Goal: Information Seeking & Learning: Learn about a topic

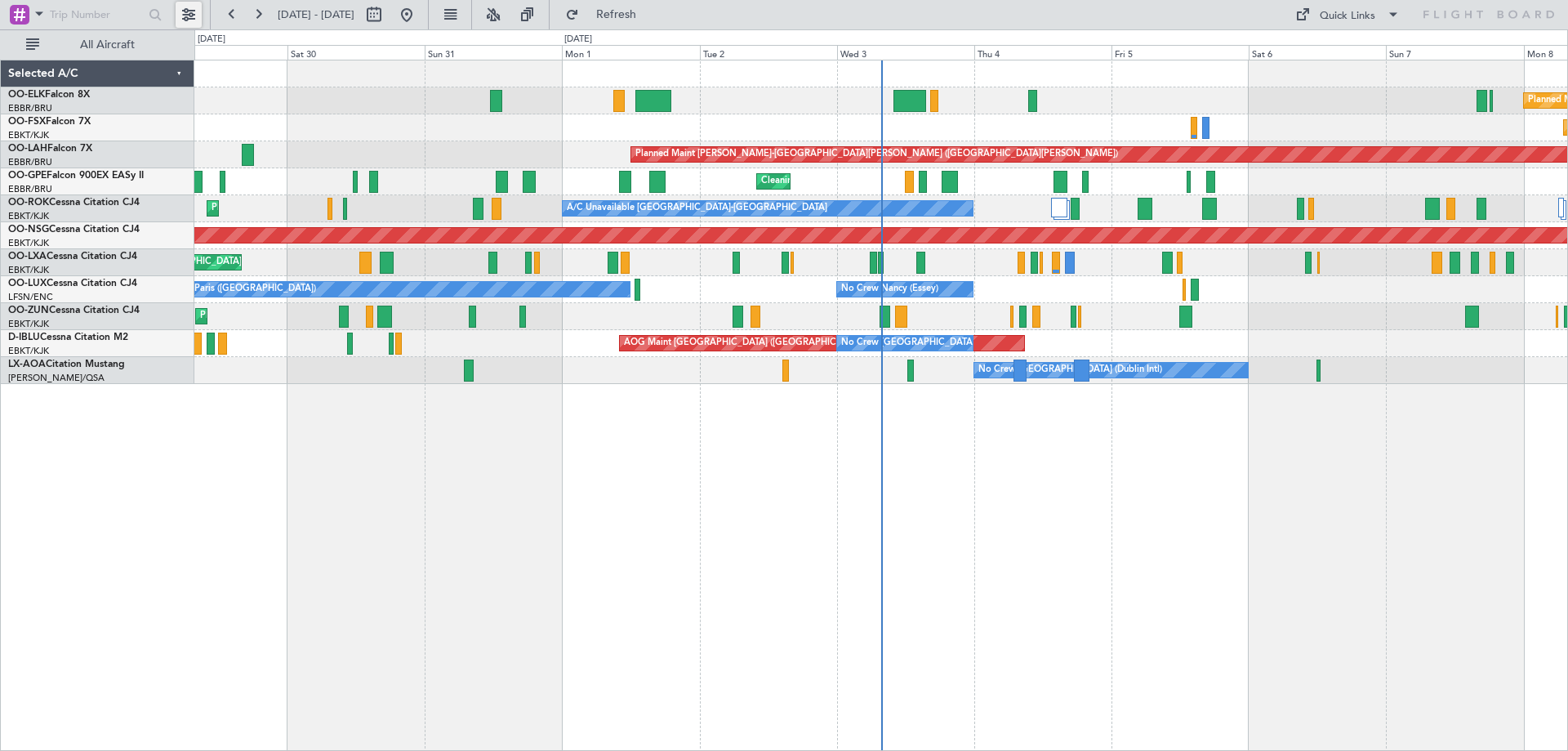
click at [188, 11] on button at bounding box center [189, 15] width 27 height 27
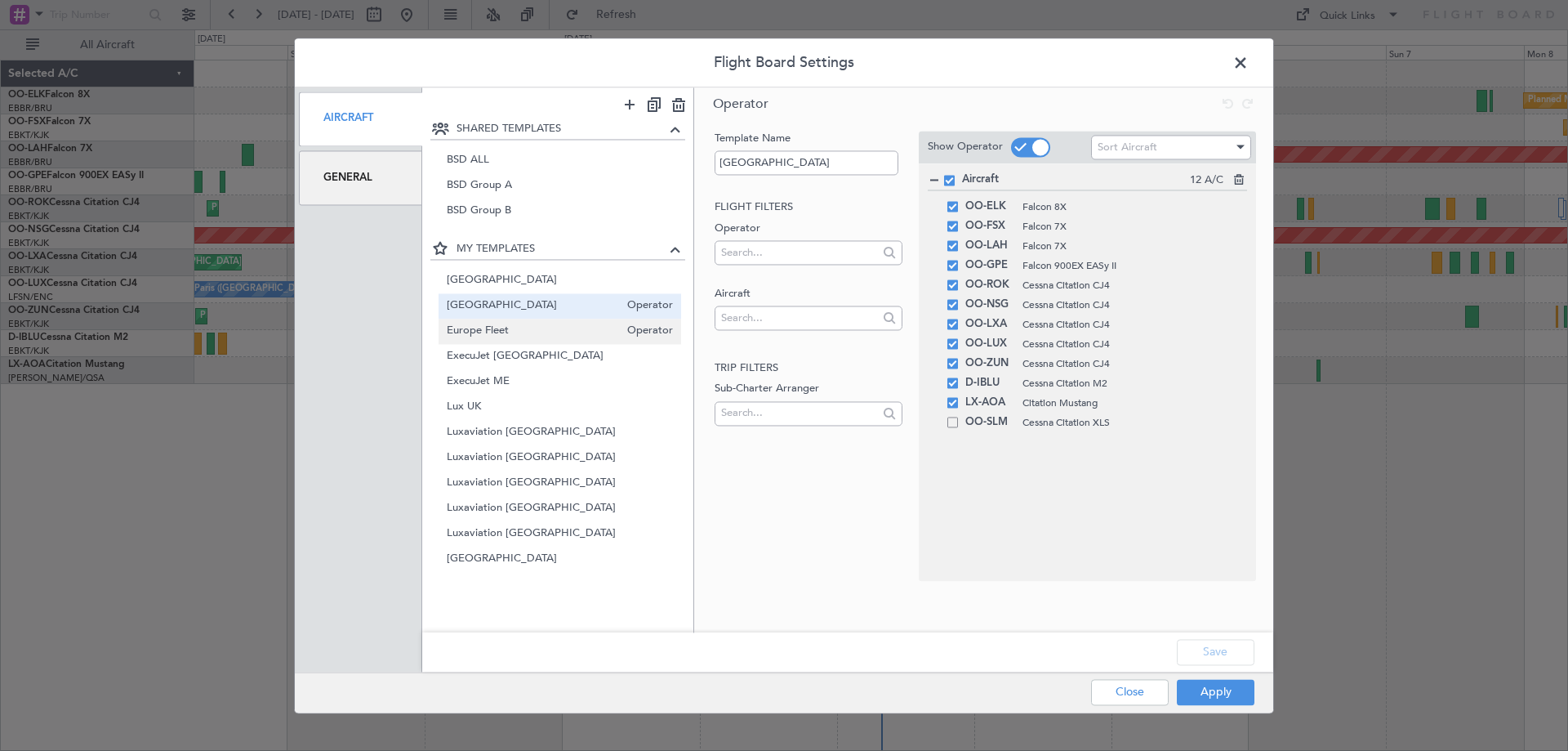
click at [511, 324] on span "Europe Fleet" at bounding box center [534, 330] width 173 height 17
type input "Europe Fleet"
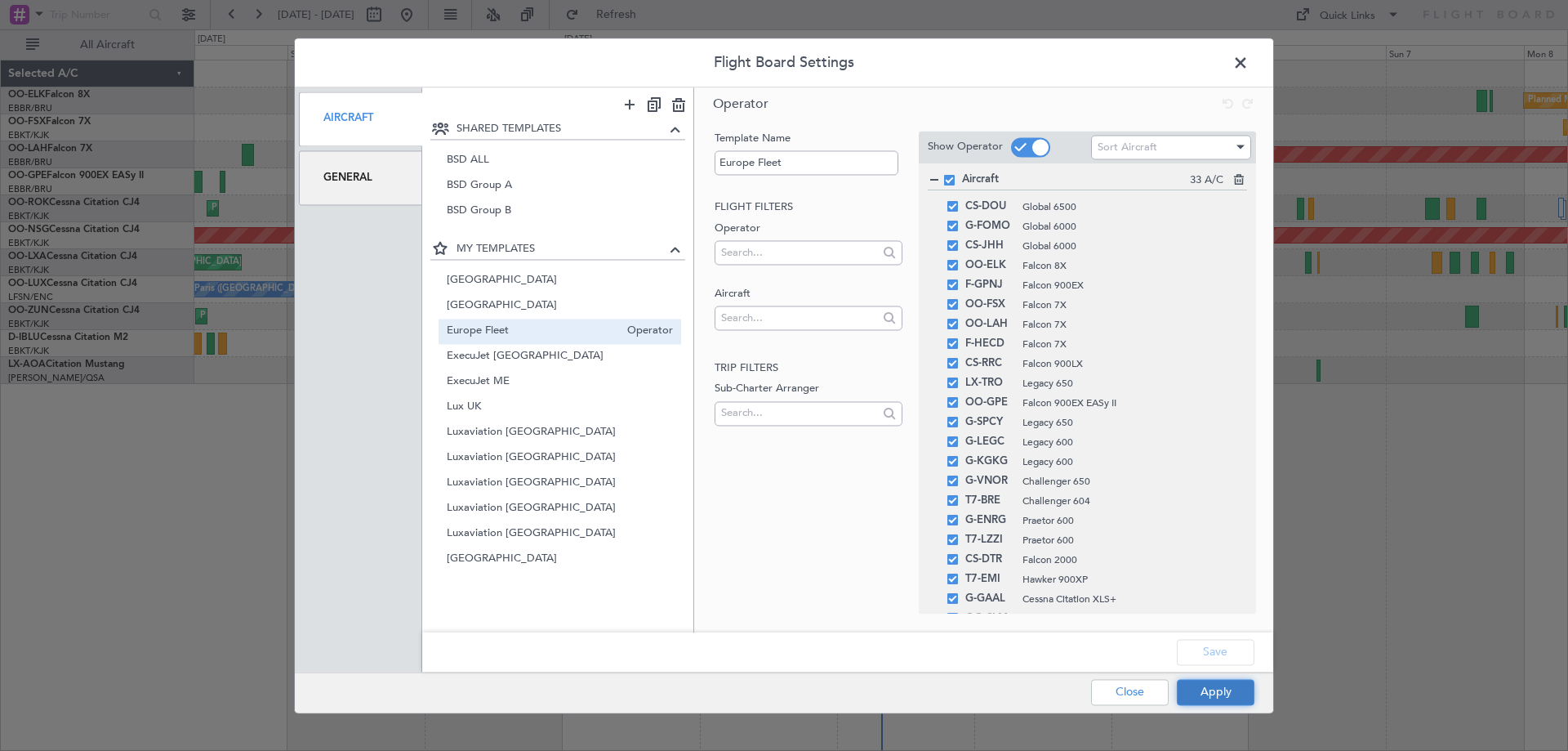
click at [1223, 690] on button "Apply" at bounding box center [1216, 692] width 78 height 27
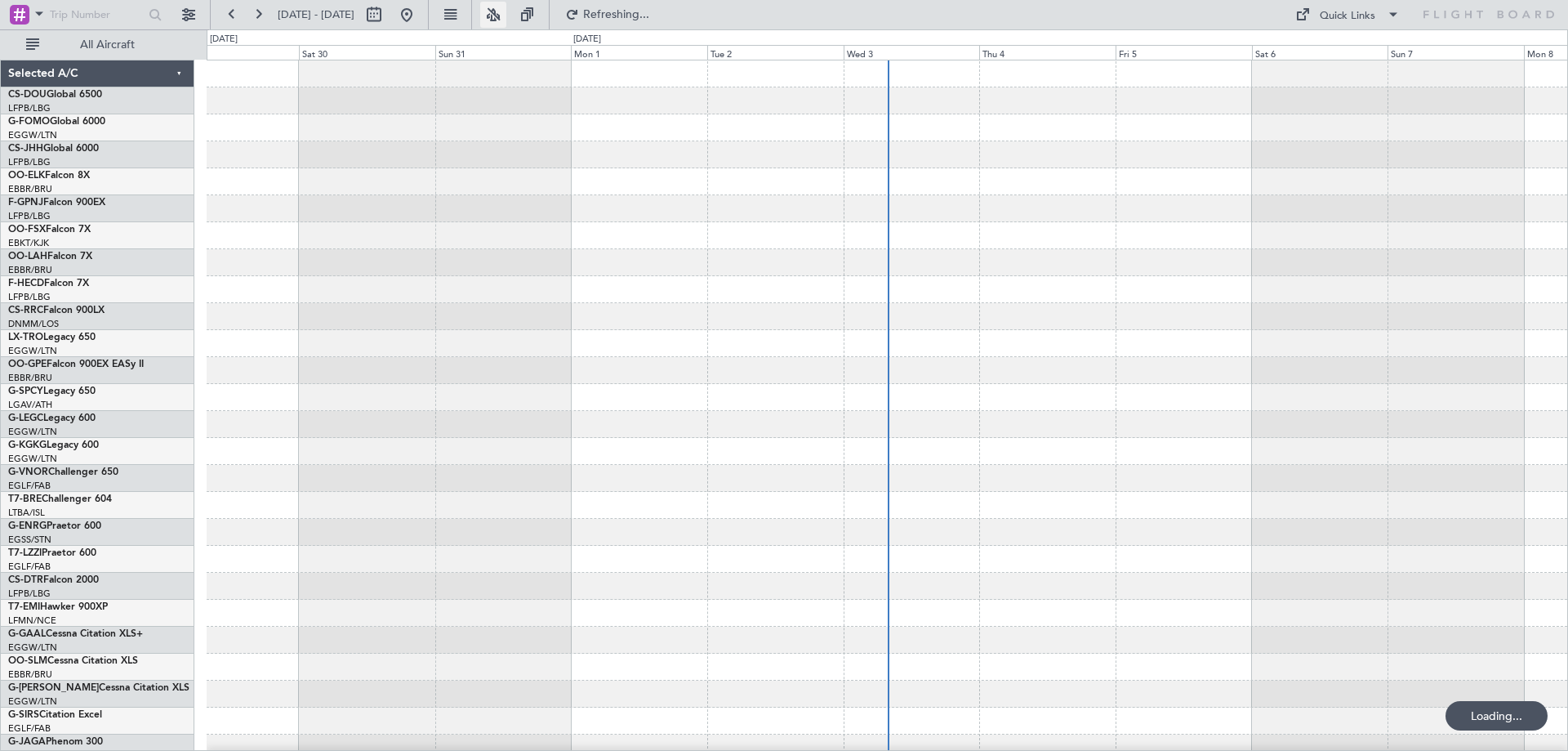
click at [506, 15] on button at bounding box center [494, 15] width 27 height 27
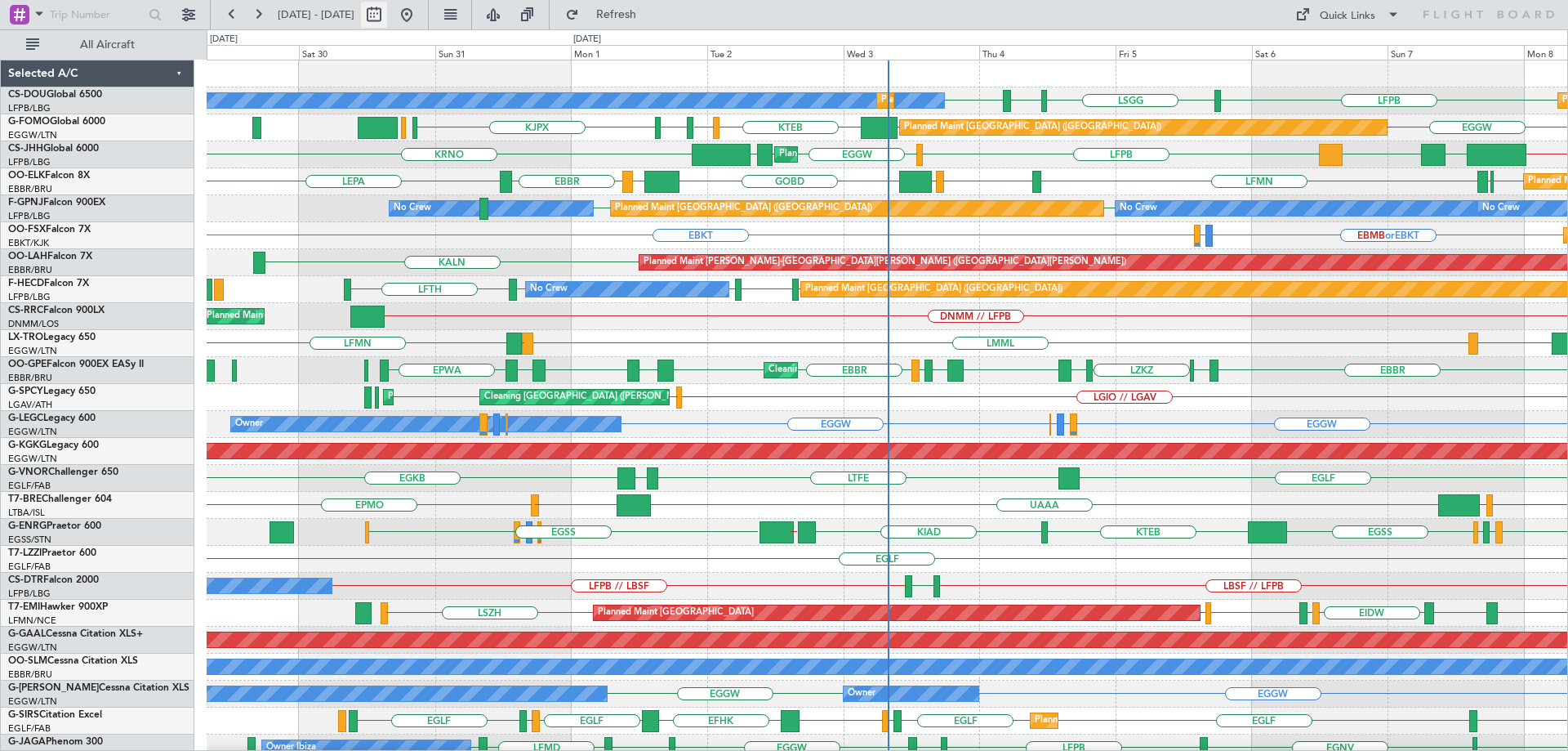
click at [387, 12] on button at bounding box center [375, 15] width 27 height 27
select select "8"
select select "2025"
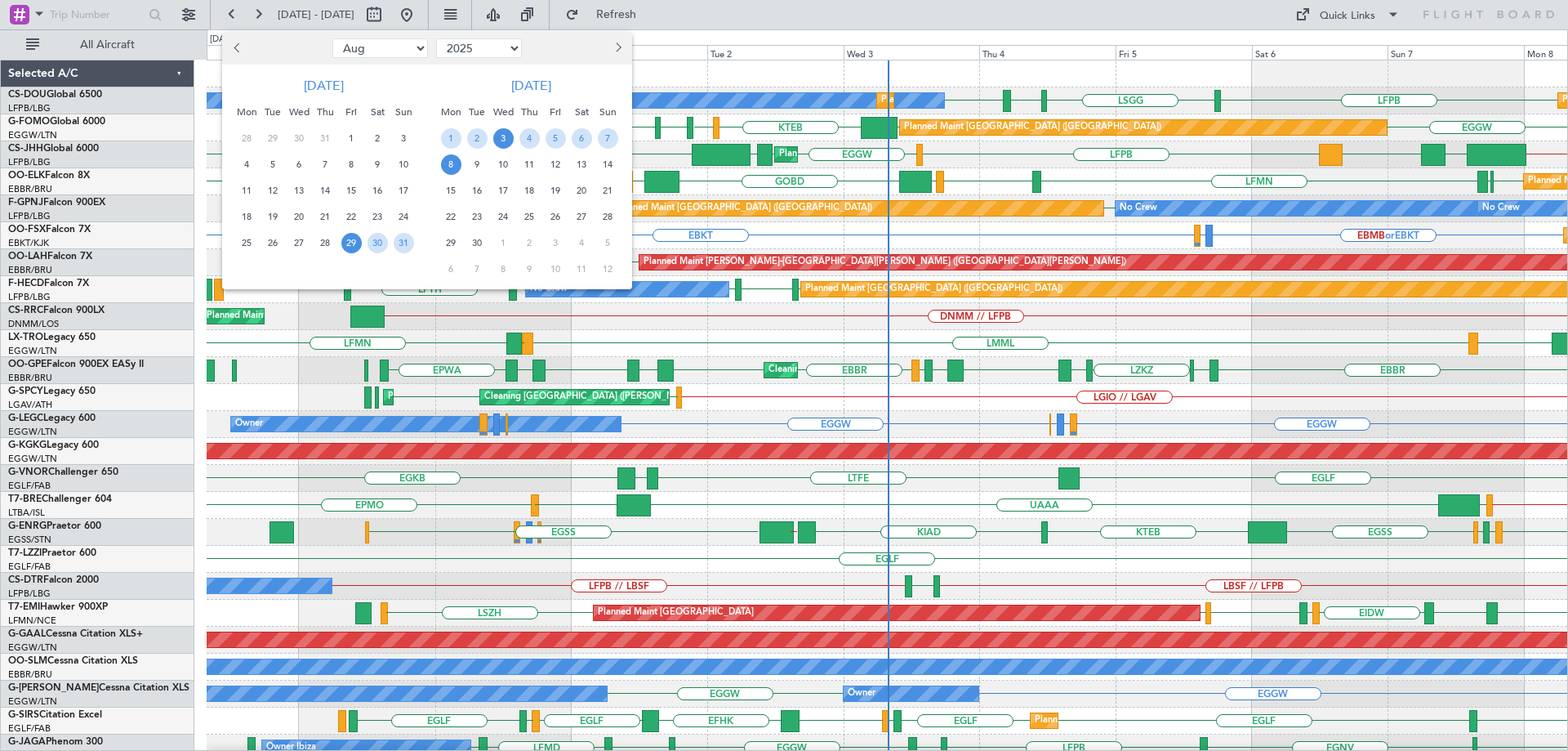
click at [504, 137] on span "3" at bounding box center [503, 138] width 20 height 20
click at [497, 159] on span "10" at bounding box center [503, 164] width 20 height 20
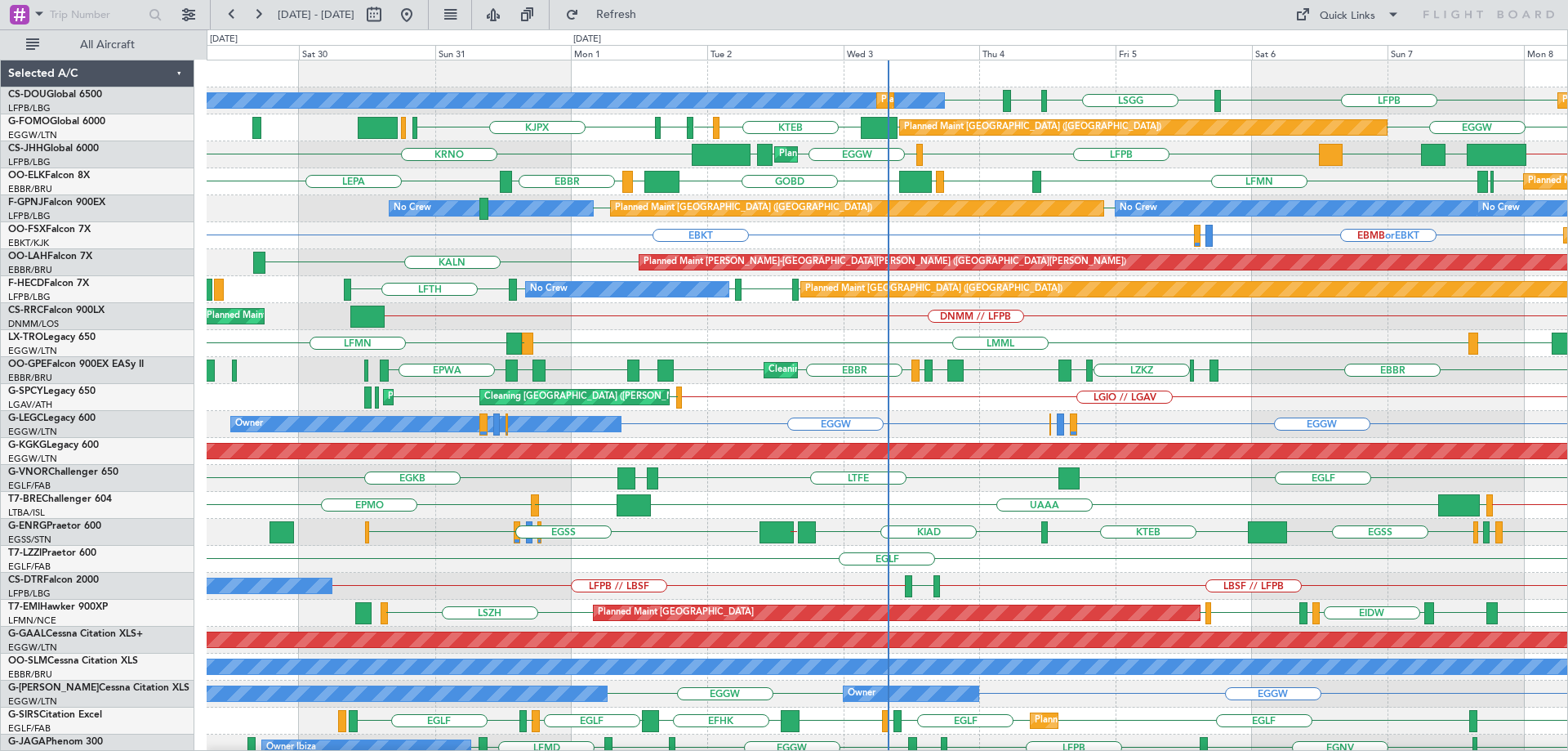
select select "9"
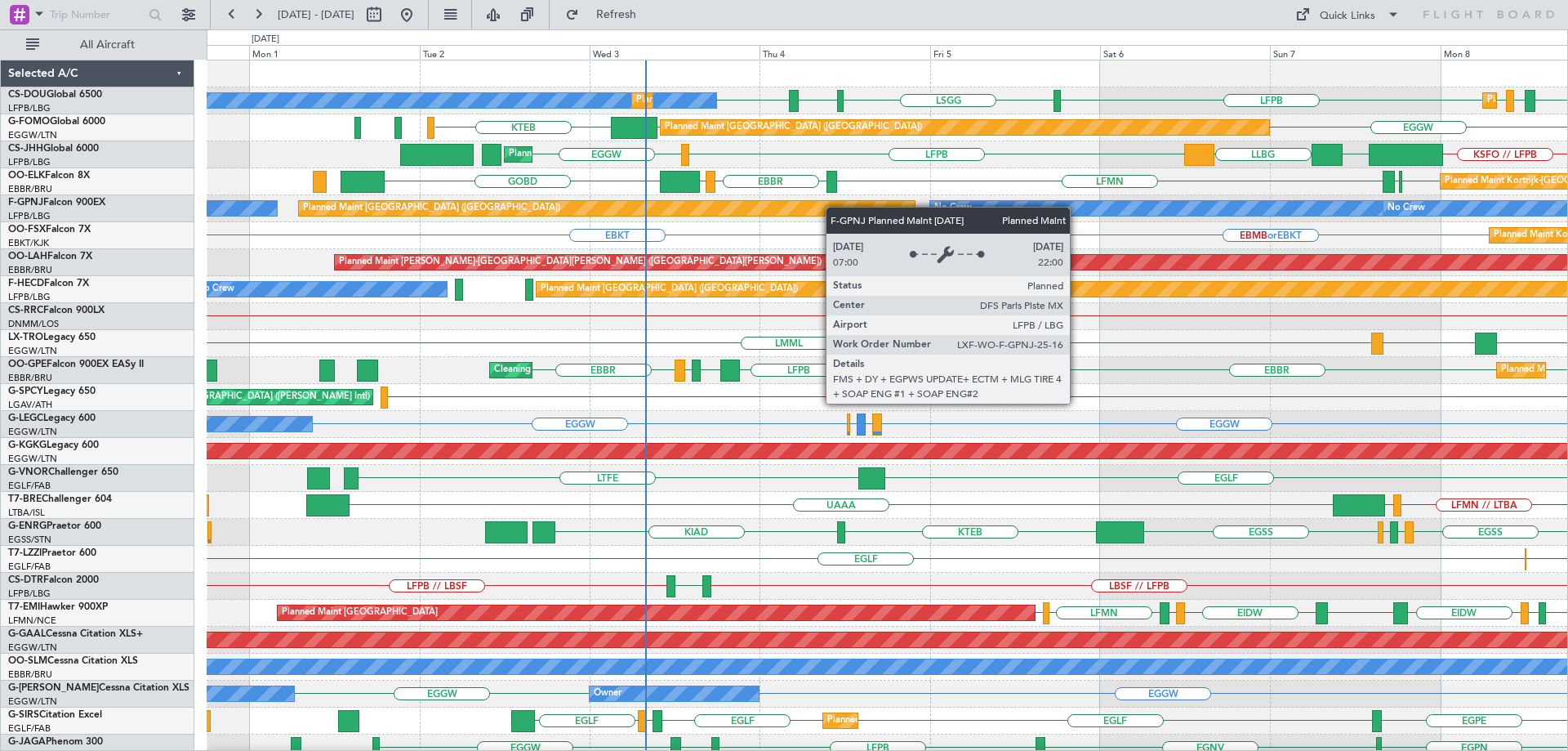
click at [834, 207] on div "ETSI EGGW LFPB LFPB LSGG LIML LFPB Planned Maint Paris (Le Bourget) No Crew Pla…" at bounding box center [887, 518] width 1360 height 916
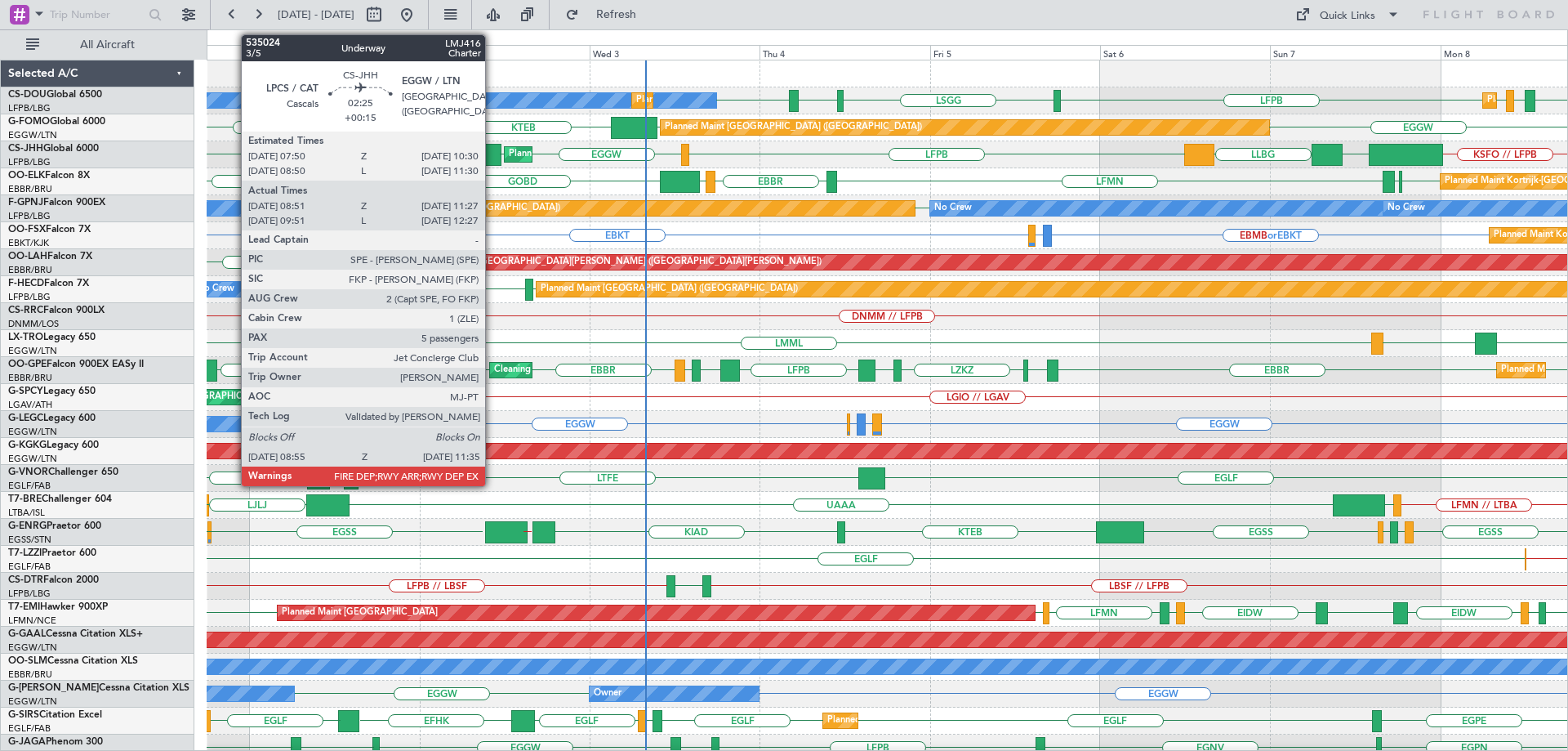
click at [492, 151] on div at bounding box center [491, 155] width 19 height 22
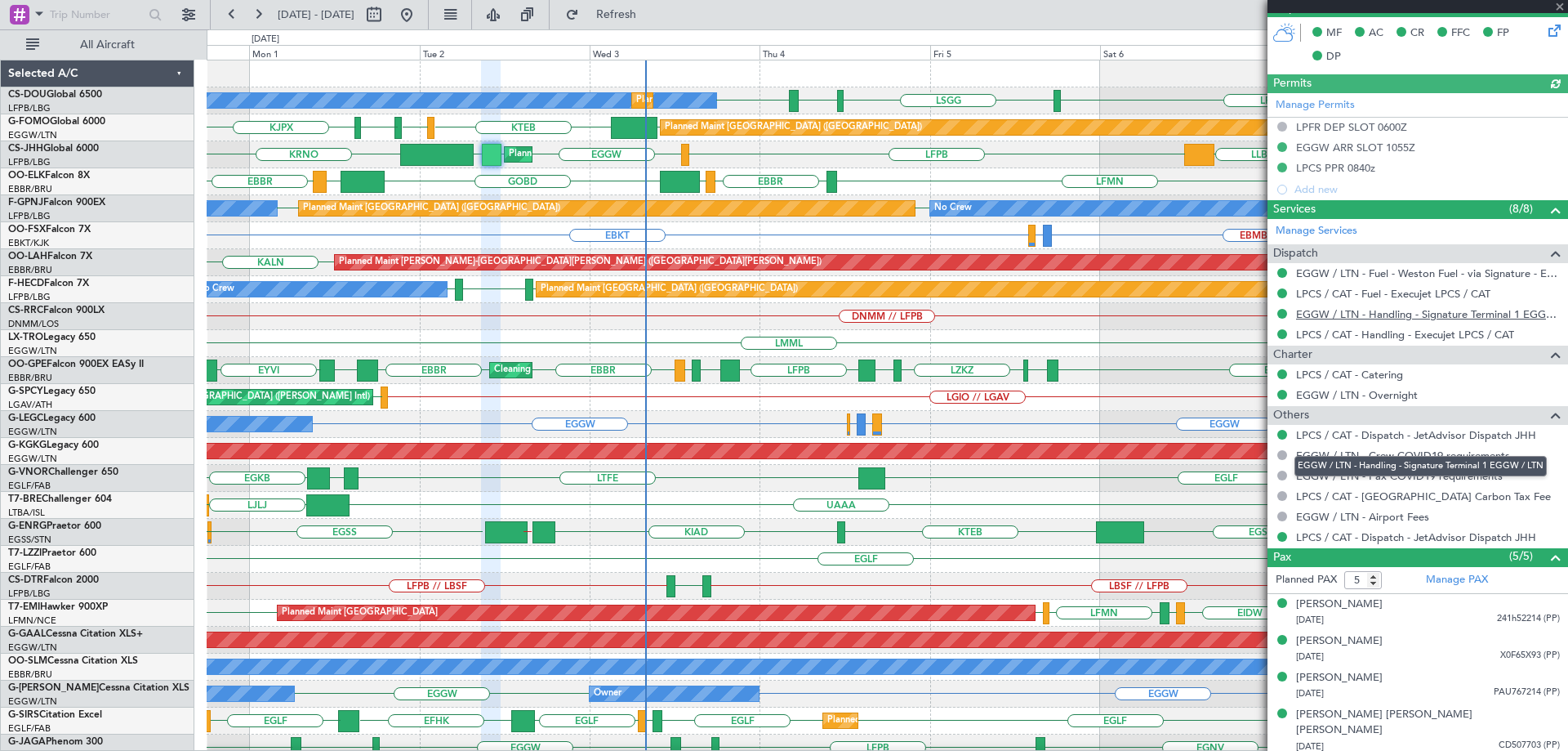
scroll to position [477, 0]
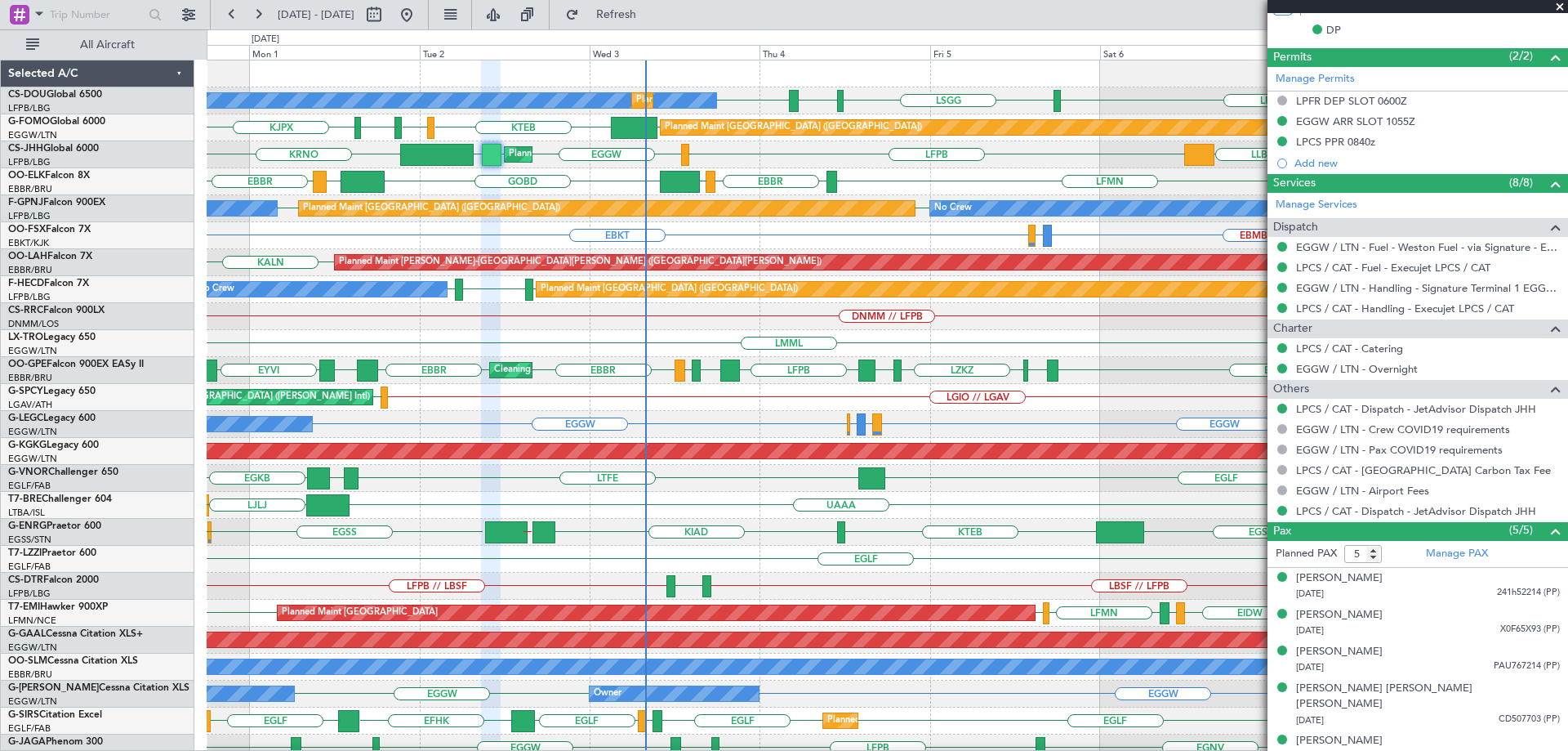
click at [1558, 6] on span at bounding box center [1560, 7] width 16 height 15
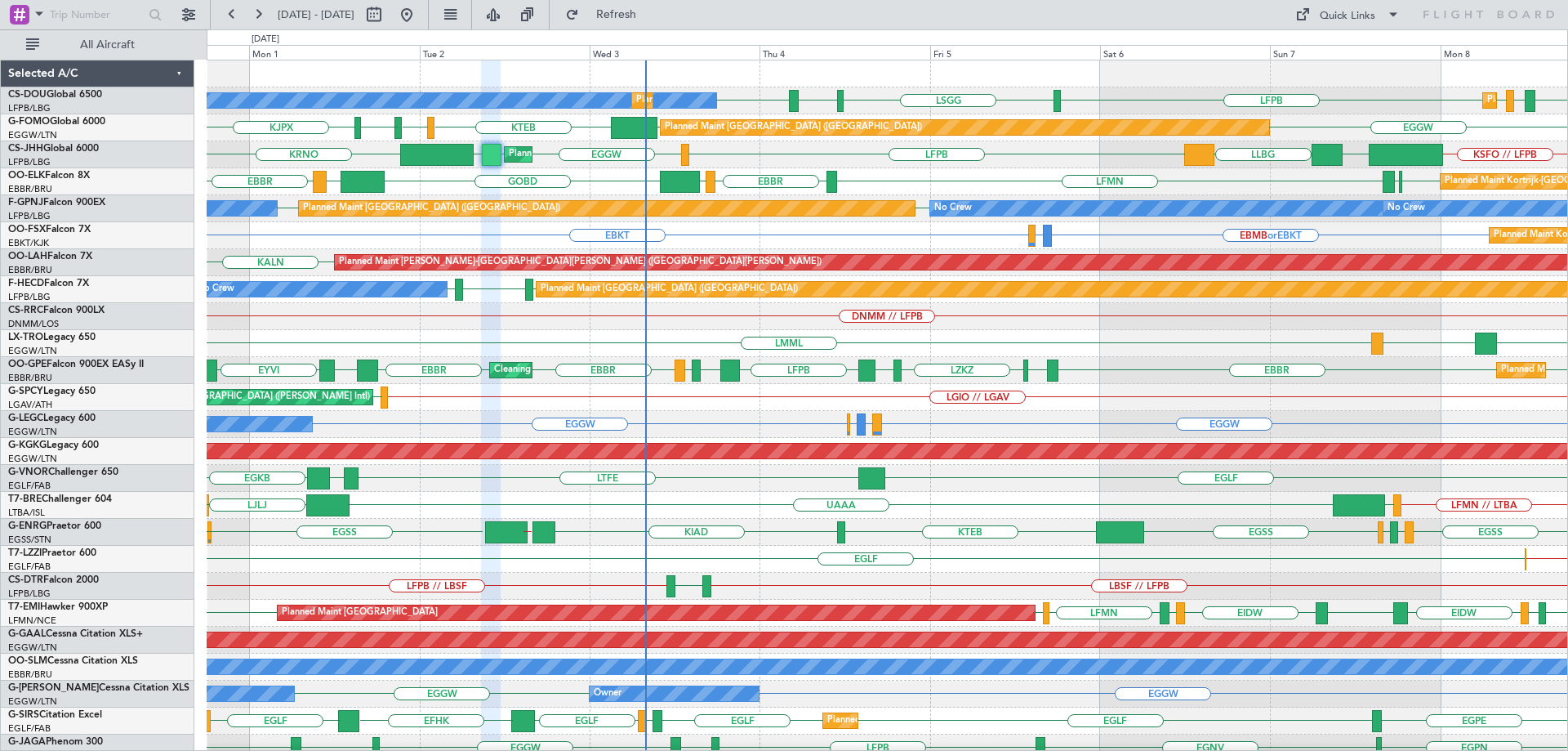
type input "0"
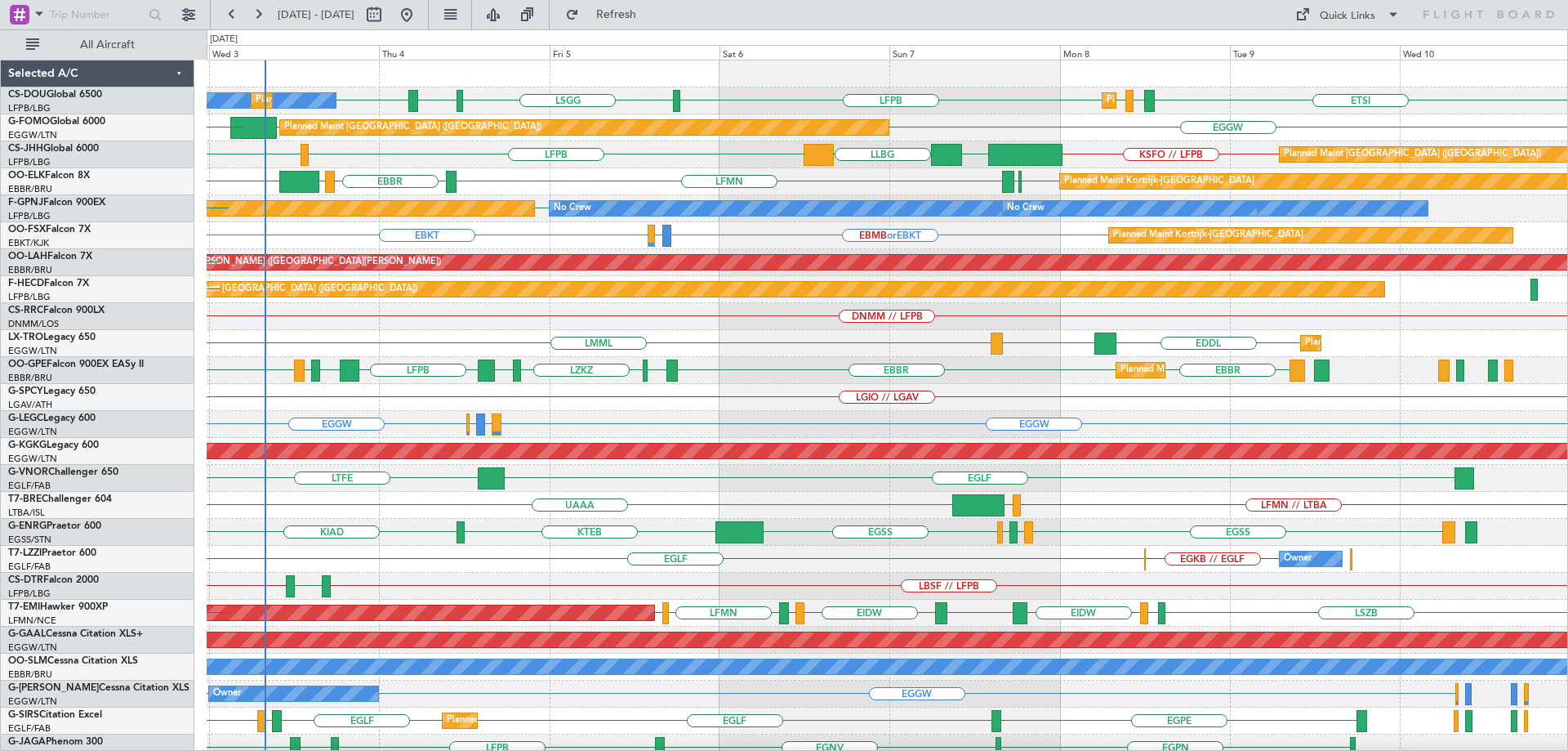
click at [788, 368] on div "ETSI EGGW LFPB LFPB LSGG LIML LFPB Planned Maint Paris (Le Bourget) No Crew Pla…" at bounding box center [887, 518] width 1360 height 916
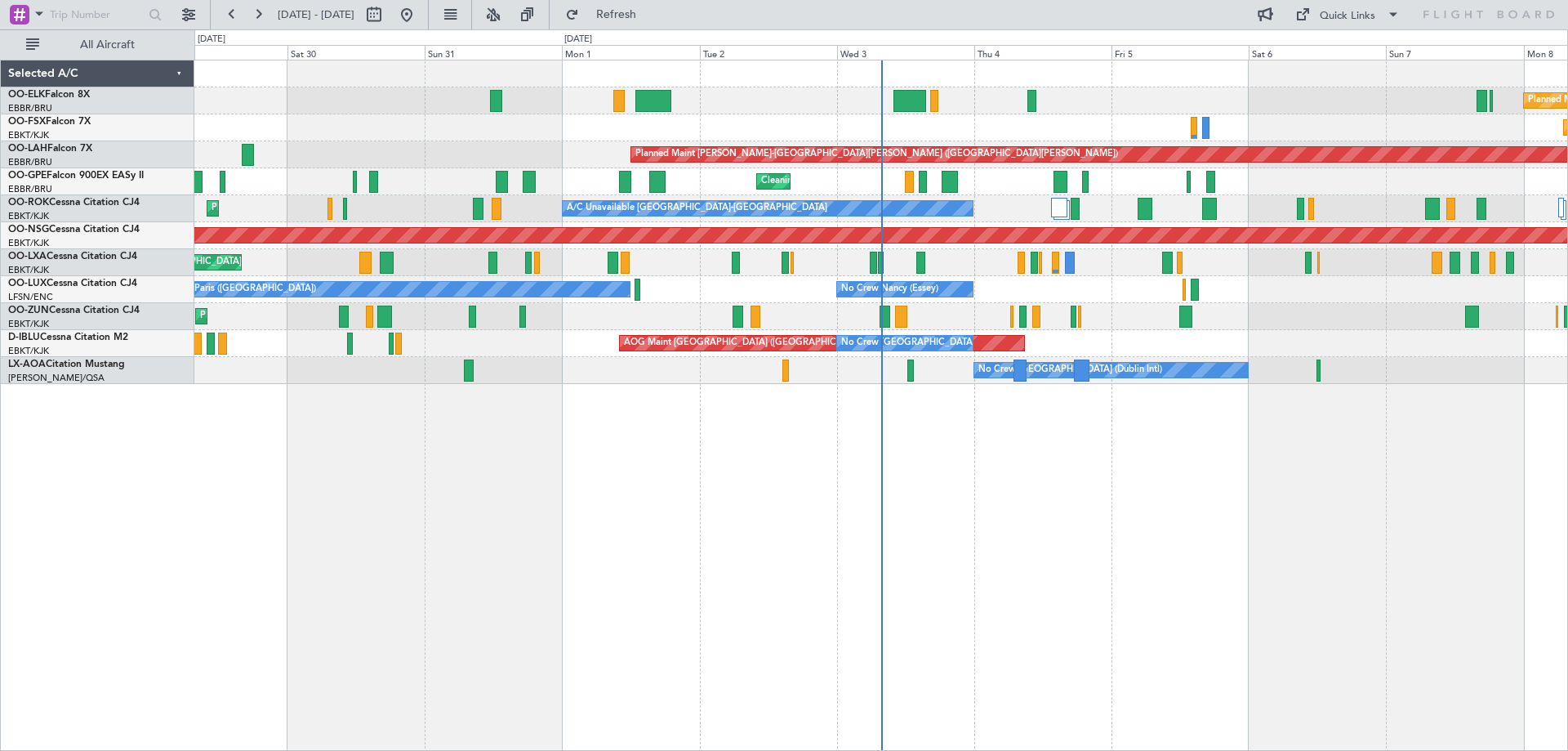
click at [552, 225] on div "Planned Maint Kortrijk-Wevelgem Planned Maint Kortrijk-Wevelgem Planned Maint K…" at bounding box center [881, 222] width 1373 height 323
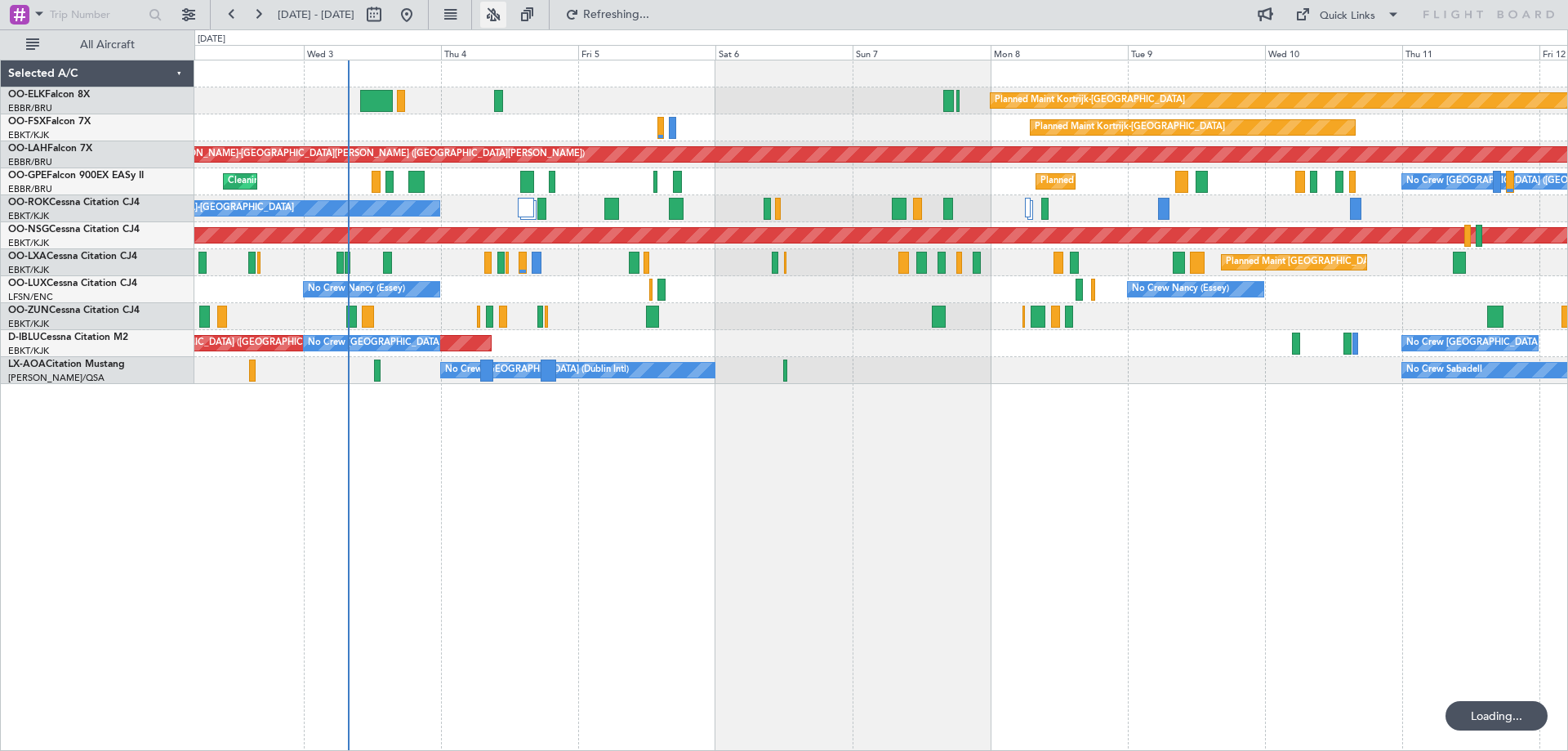
click at [506, 16] on button at bounding box center [494, 15] width 27 height 27
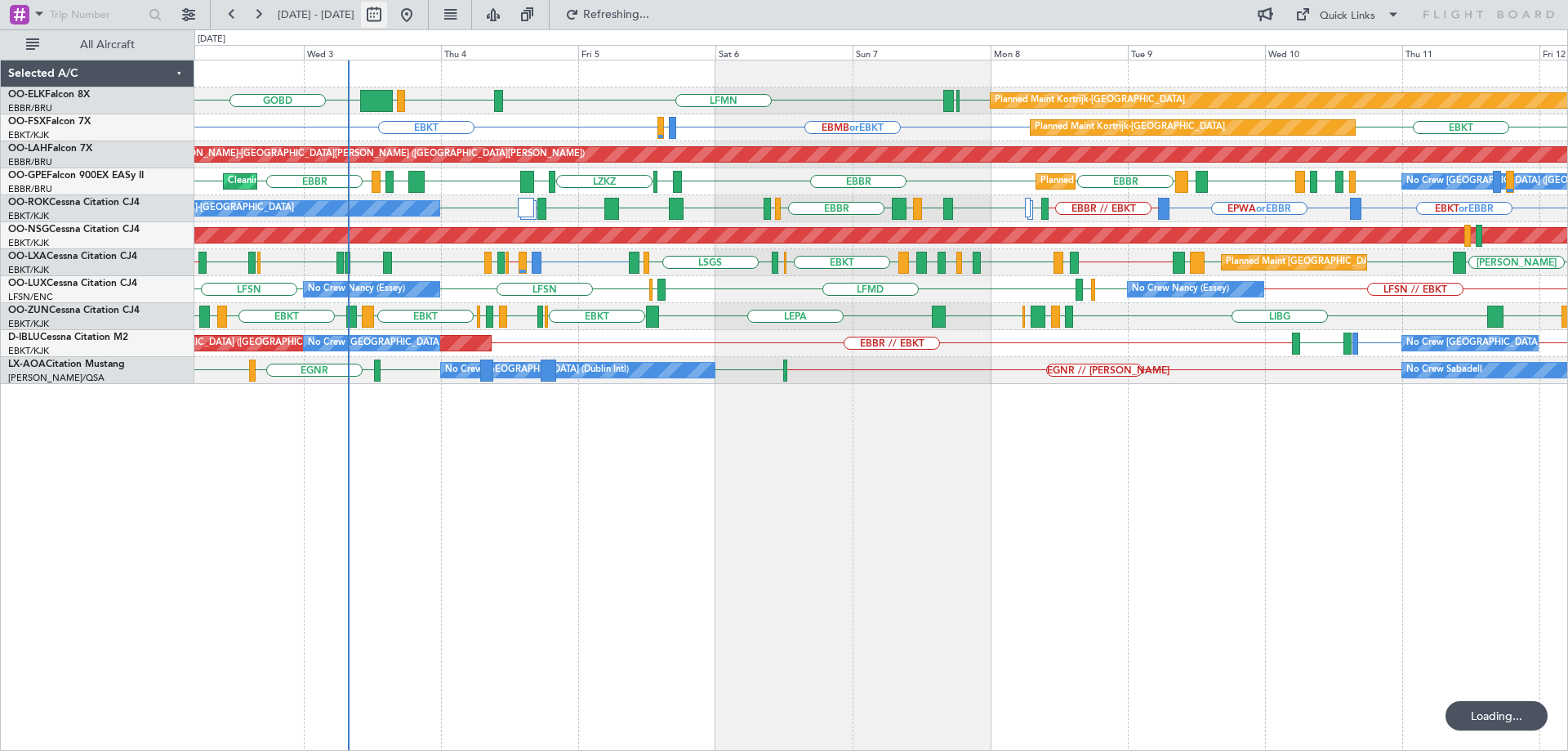
click at [387, 13] on button at bounding box center [375, 15] width 27 height 27
select select "9"
select select "2025"
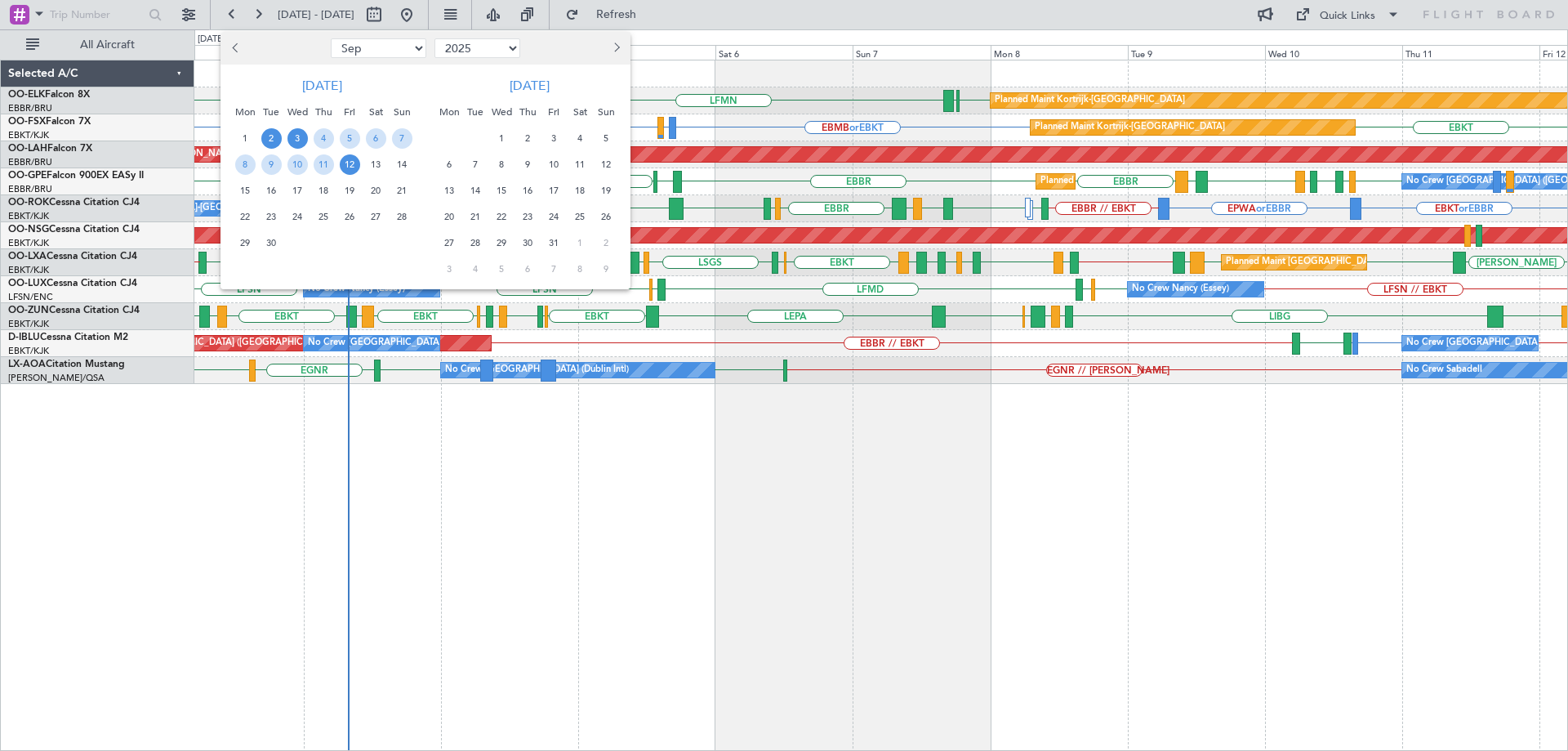
click at [306, 138] on span "3" at bounding box center [297, 138] width 20 height 20
click at [298, 167] on span "10" at bounding box center [297, 164] width 20 height 20
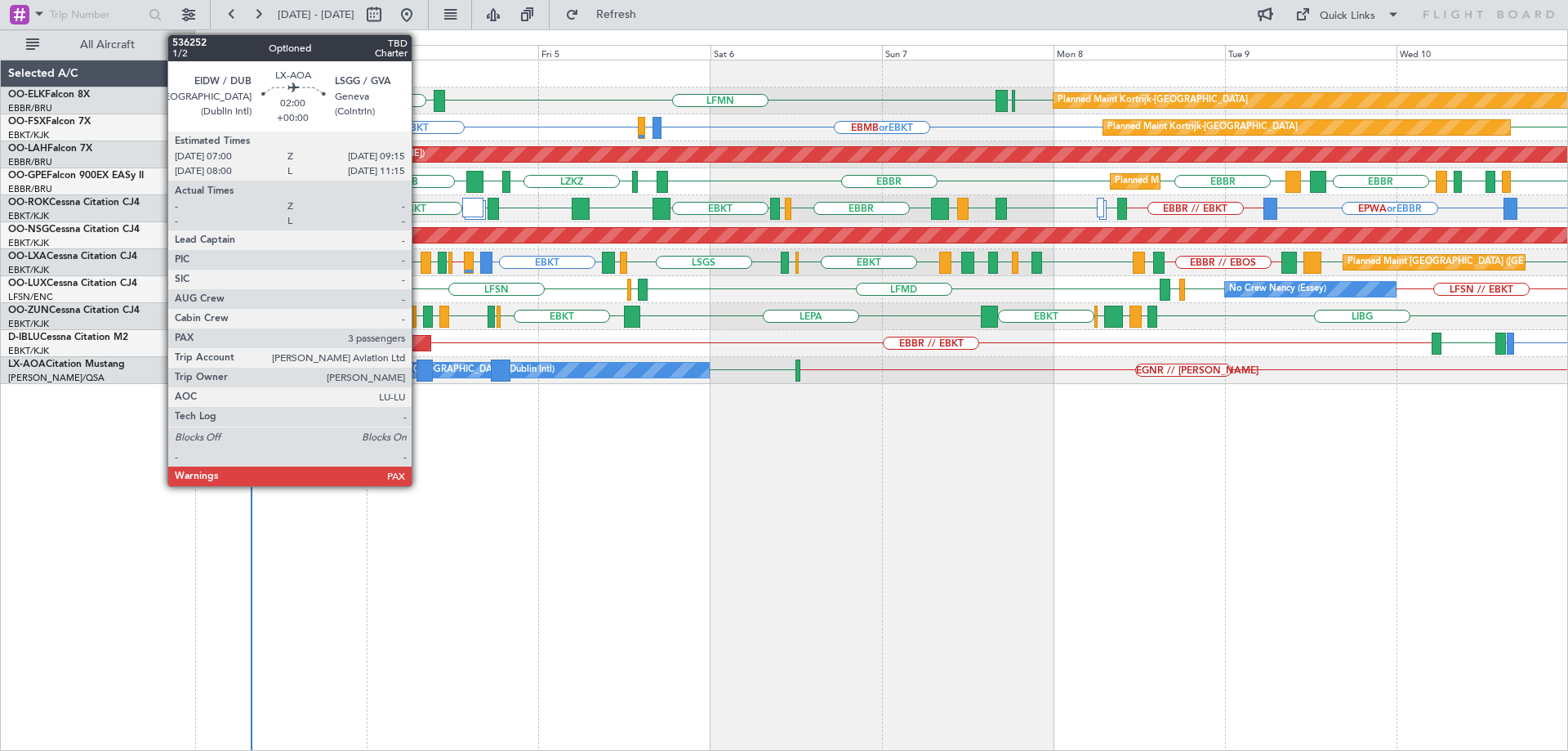
click at [419, 370] on div at bounding box center [425, 370] width 16 height 22
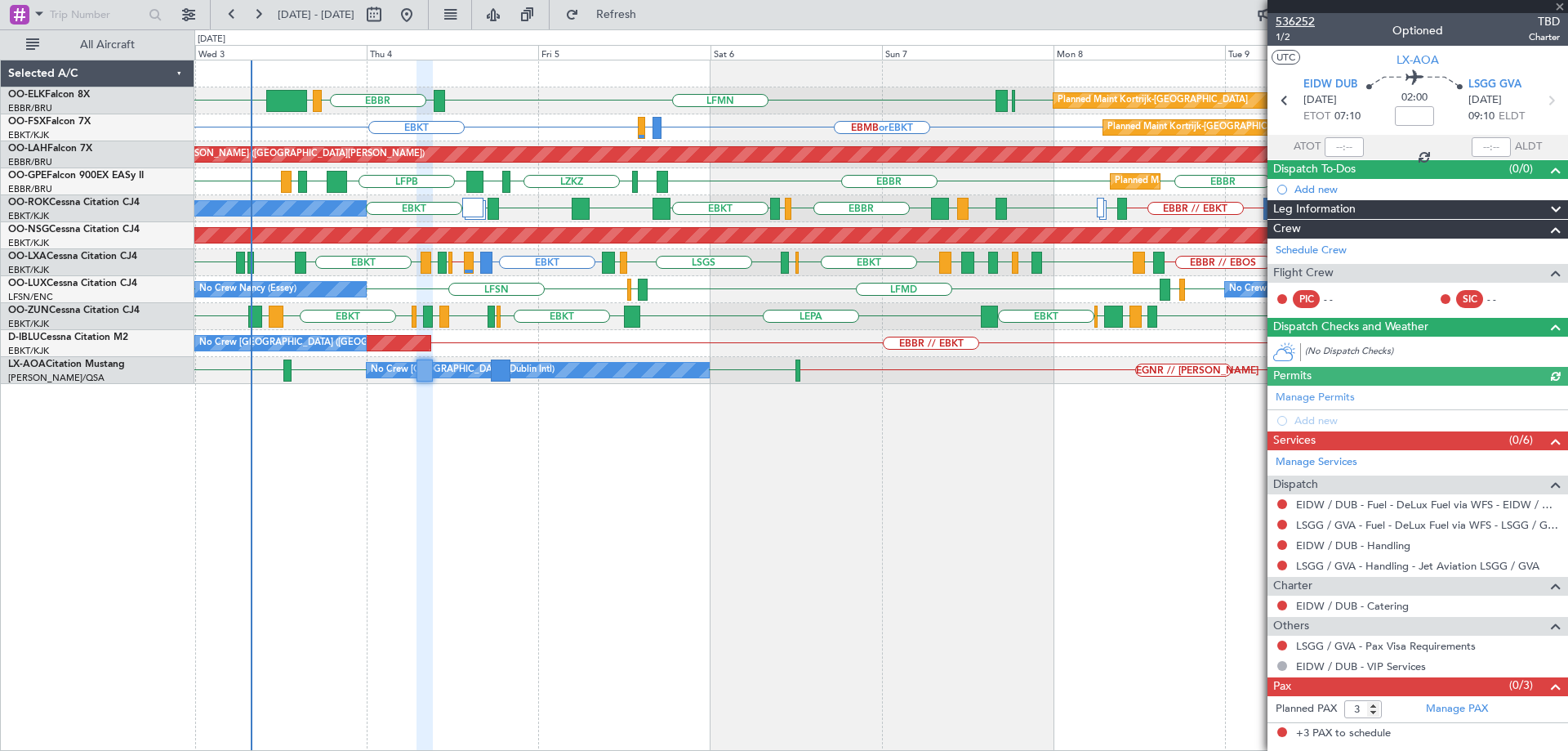
click at [1305, 27] on span "536252" at bounding box center [1295, 21] width 39 height 17
click at [1555, 6] on span at bounding box center [1560, 7] width 16 height 15
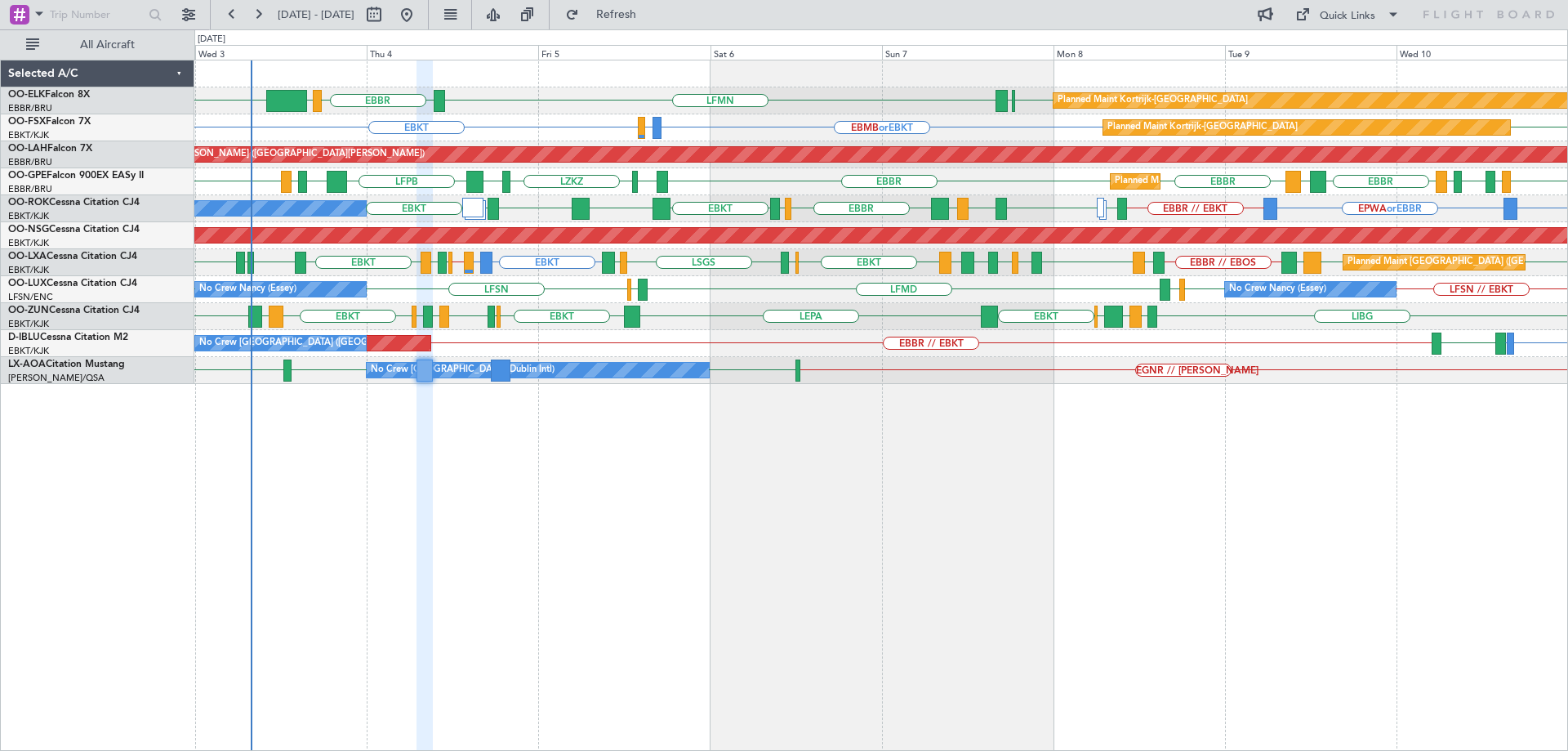
type input "0"
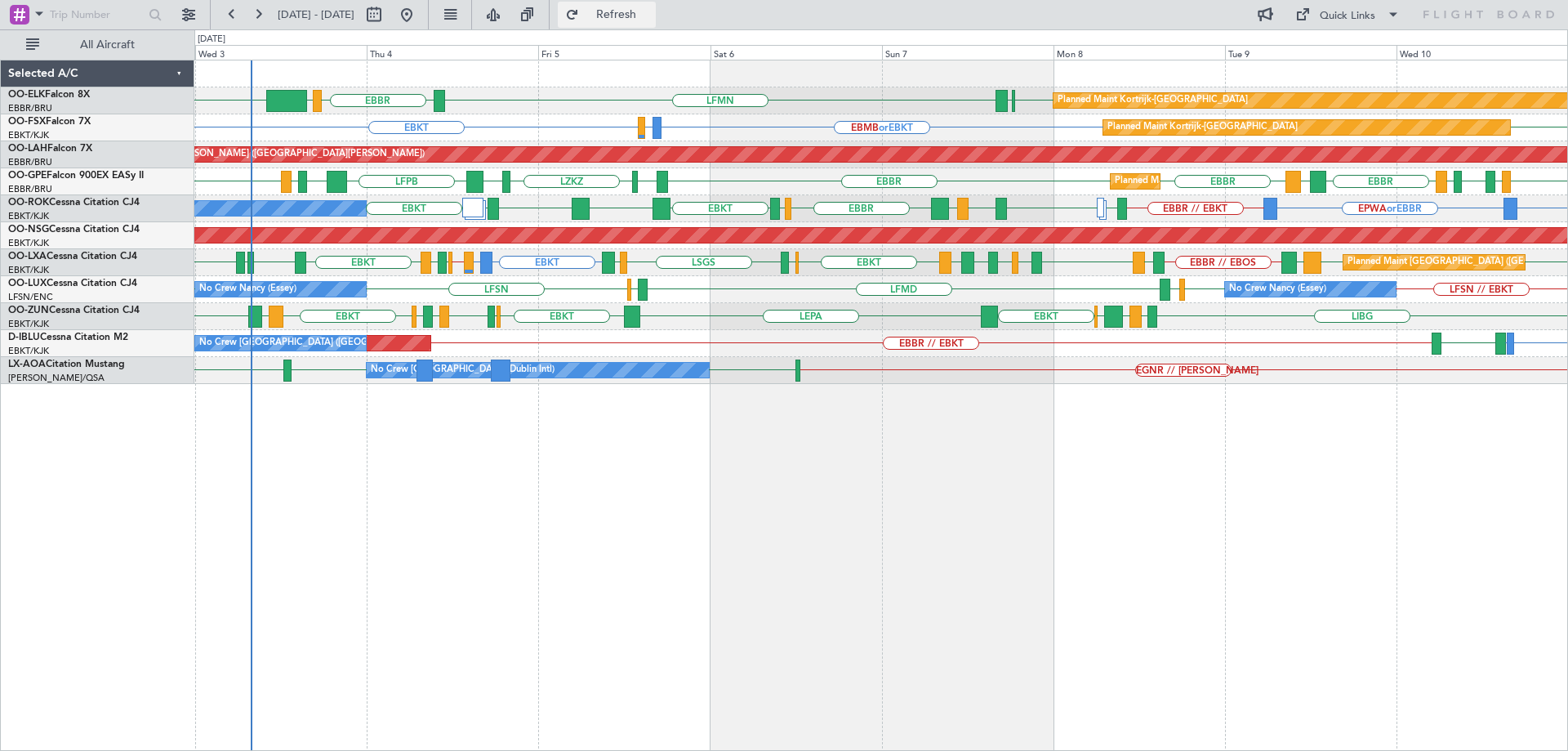
click at [651, 16] on span "Refresh" at bounding box center [617, 14] width 69 height 11
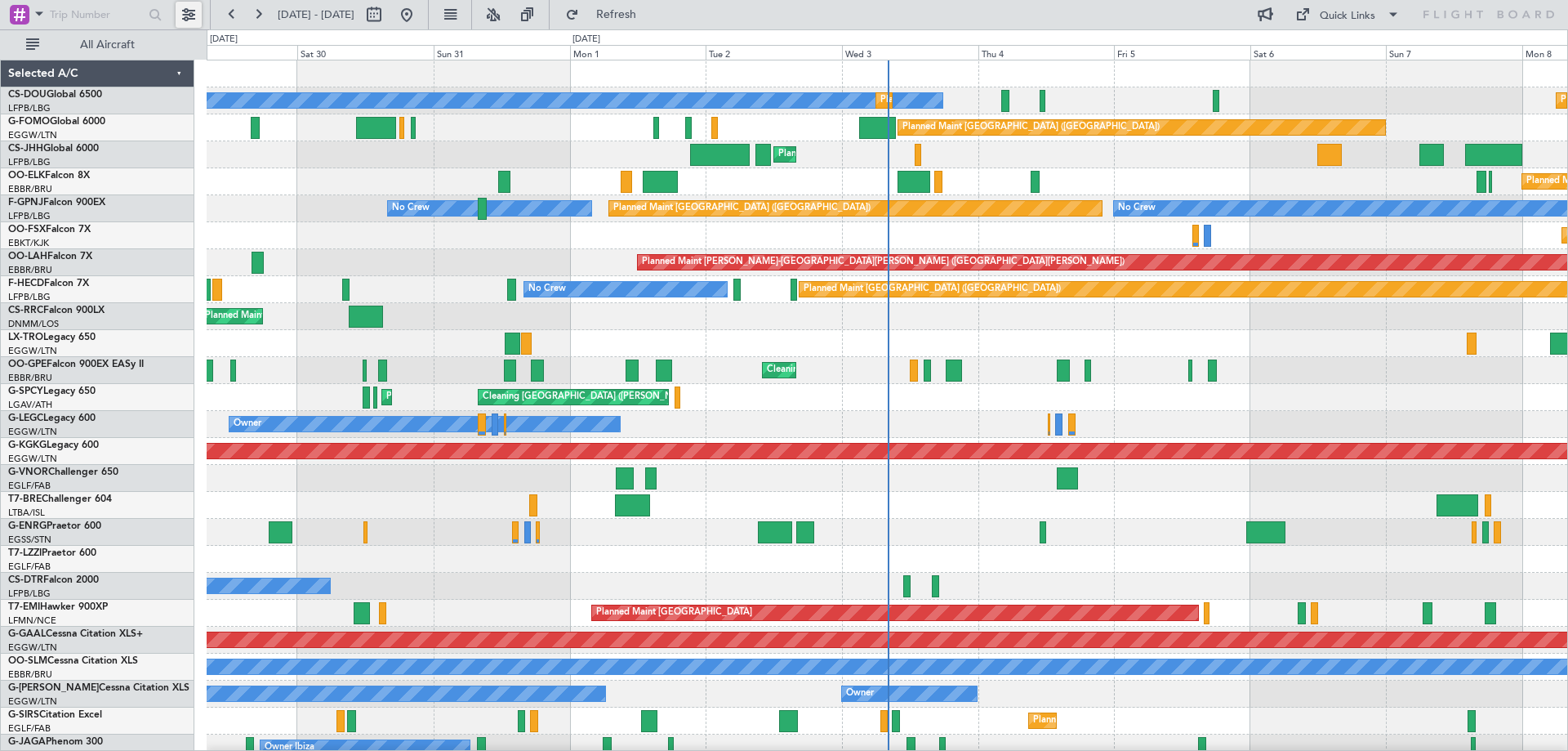
click at [186, 10] on button at bounding box center [189, 15] width 27 height 27
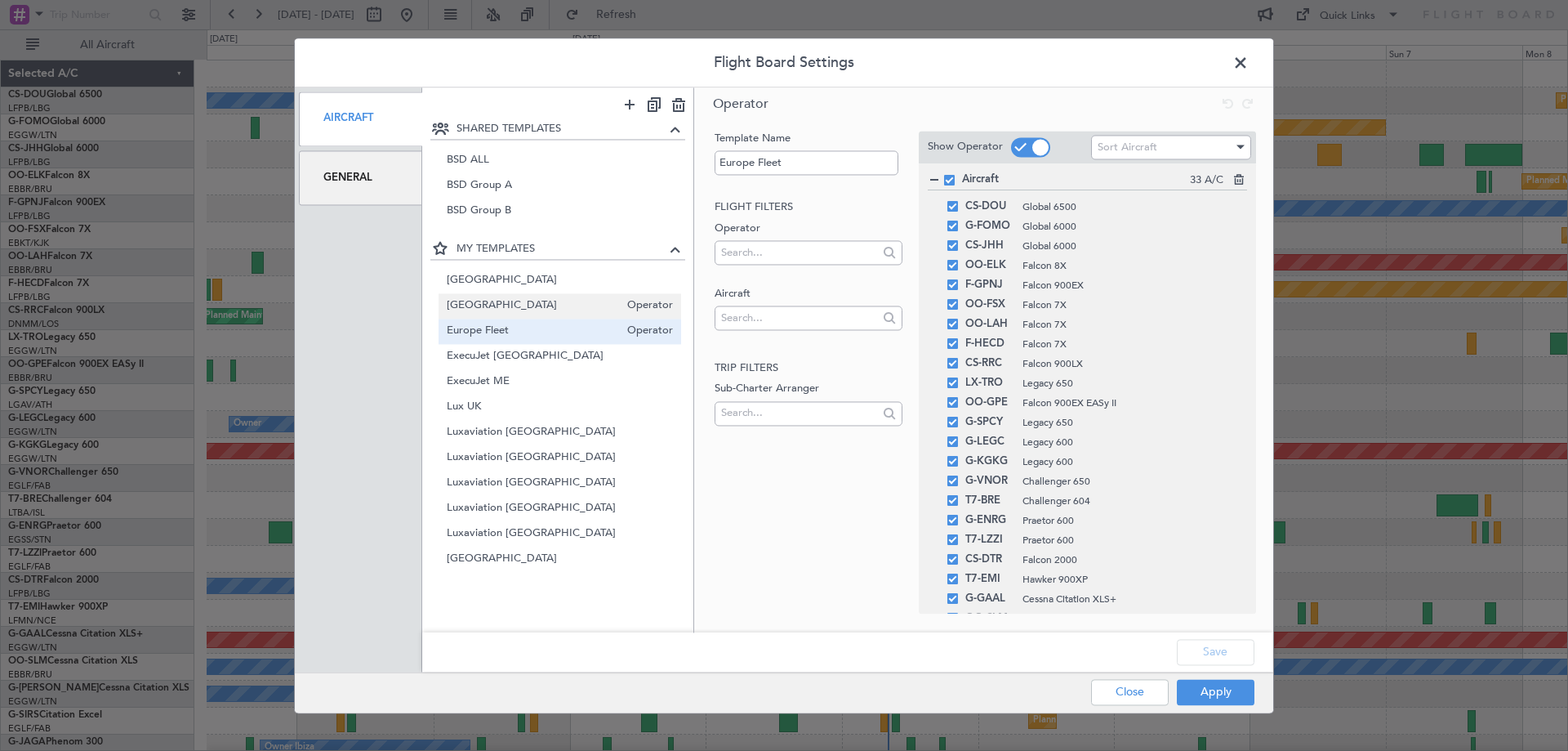
click at [488, 300] on span "[GEOGRAPHIC_DATA]" at bounding box center [534, 306] width 173 height 17
type input "[GEOGRAPHIC_DATA]"
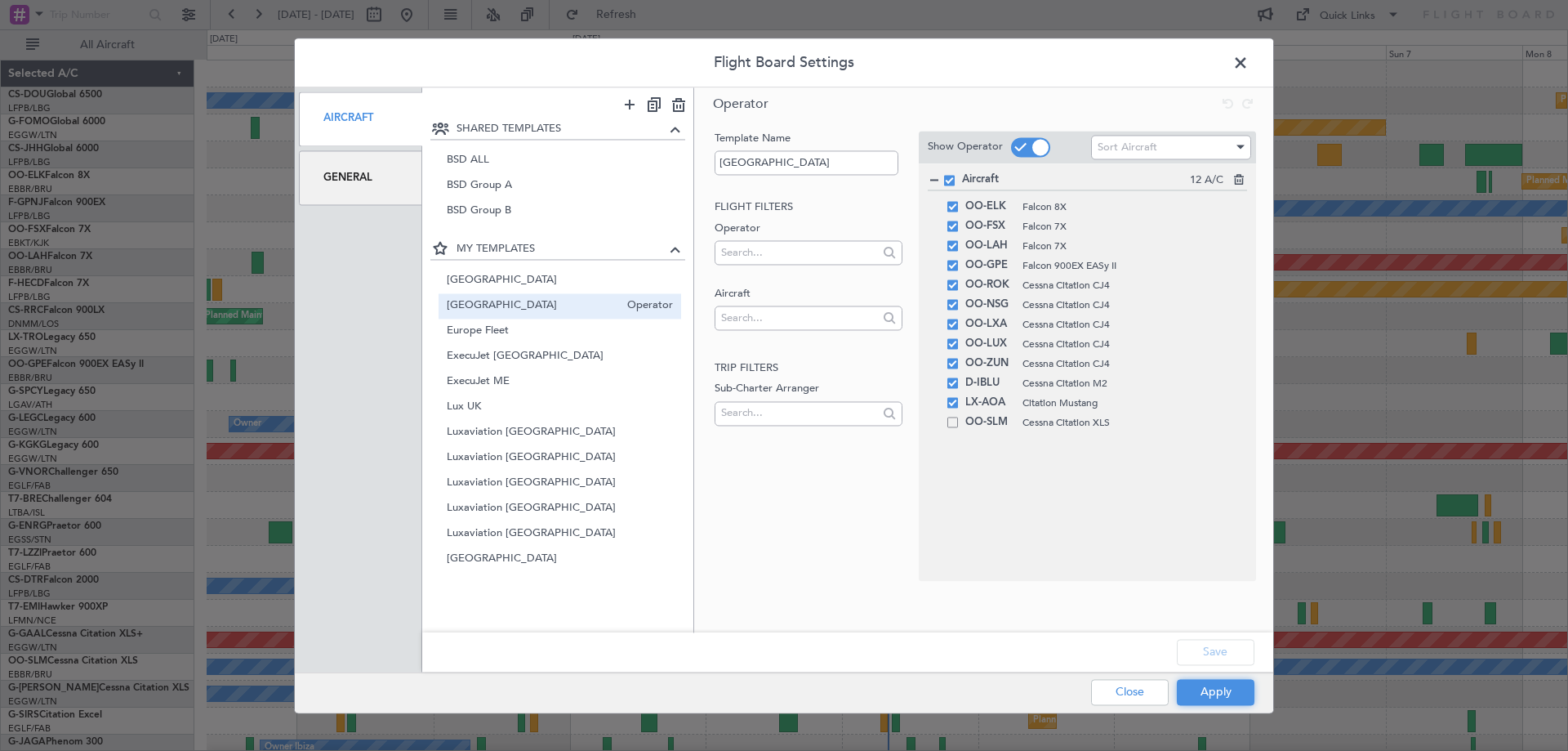
click at [1237, 693] on button "Apply" at bounding box center [1216, 692] width 78 height 27
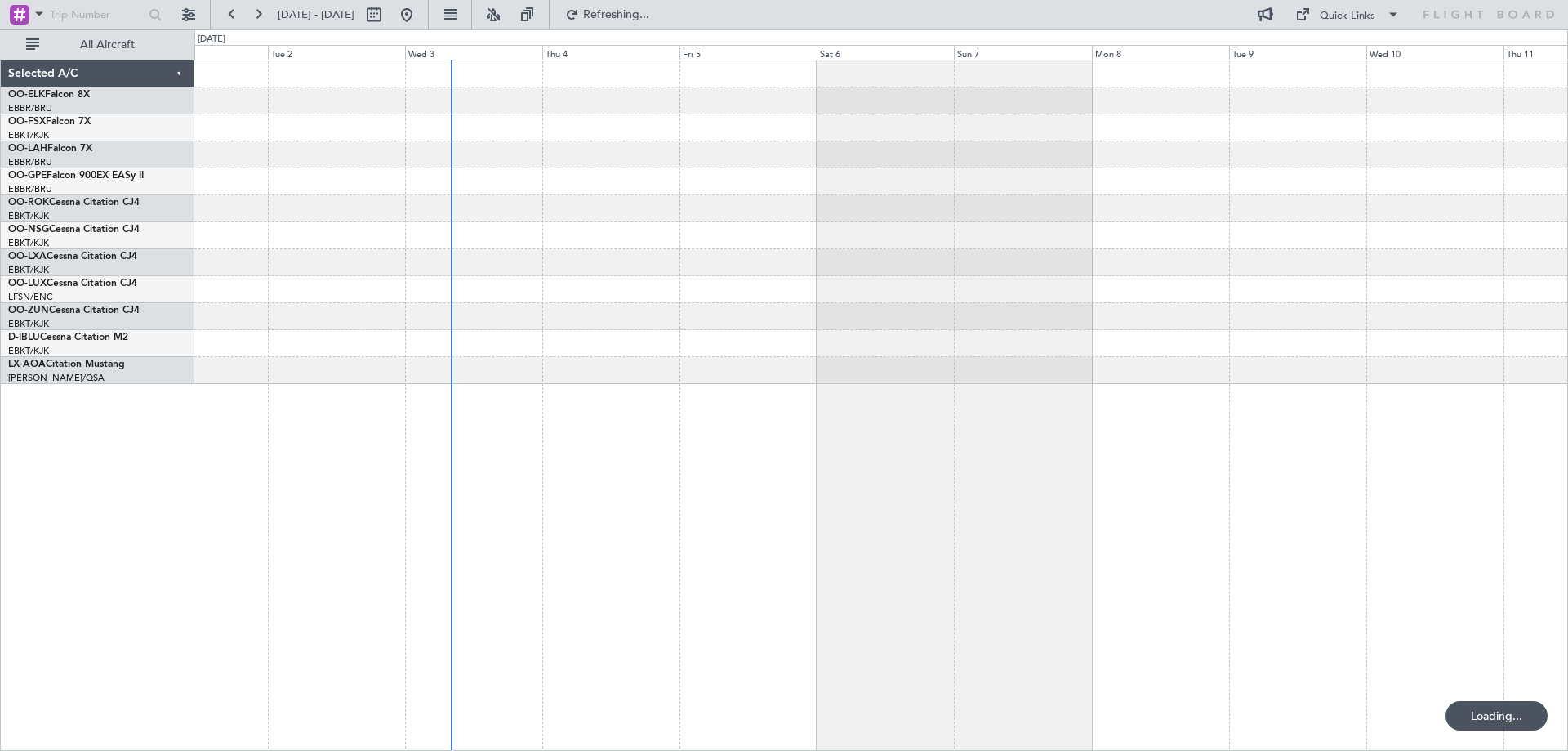
click at [626, 492] on div at bounding box center [881, 405] width 1374 height 691
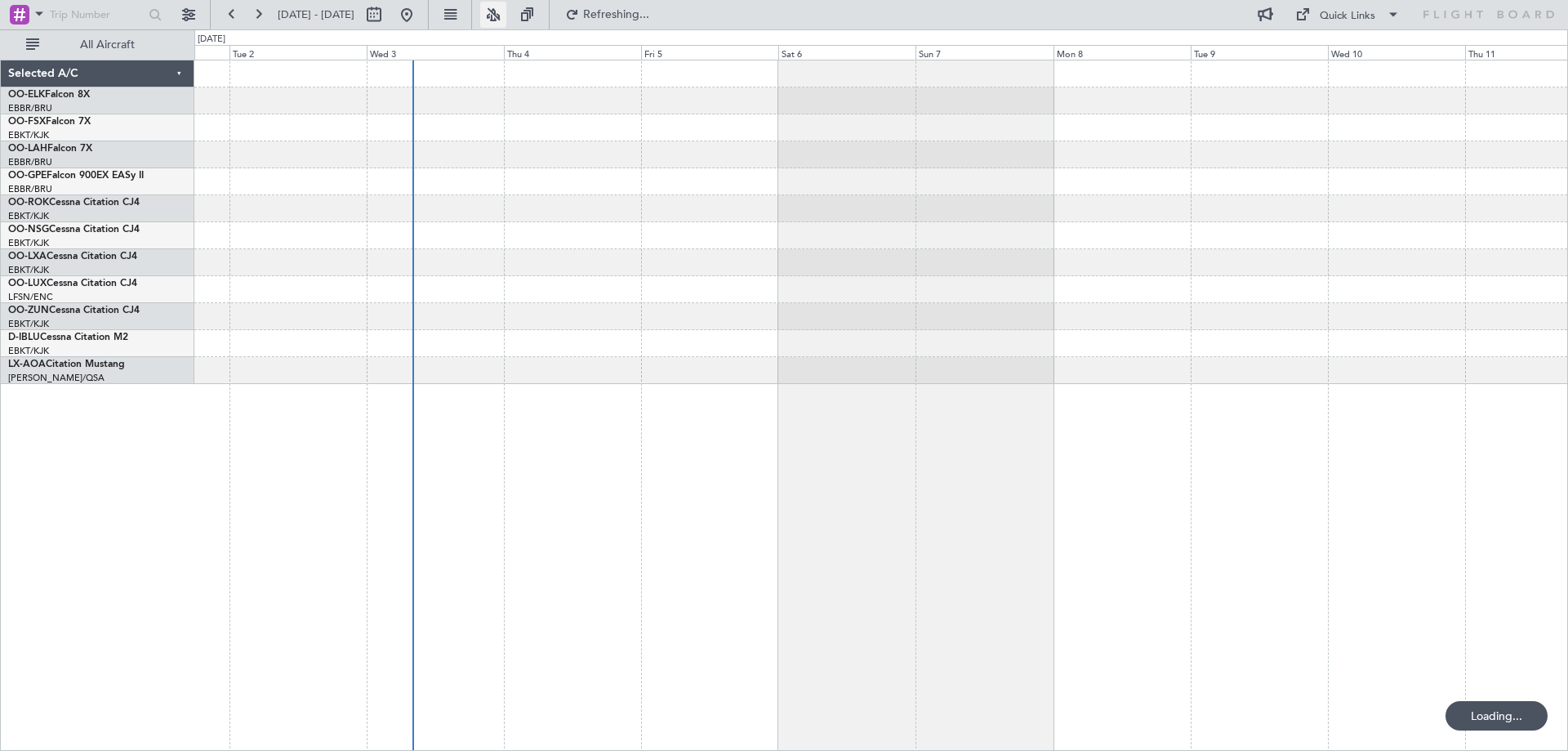
click at [506, 14] on button at bounding box center [494, 15] width 27 height 27
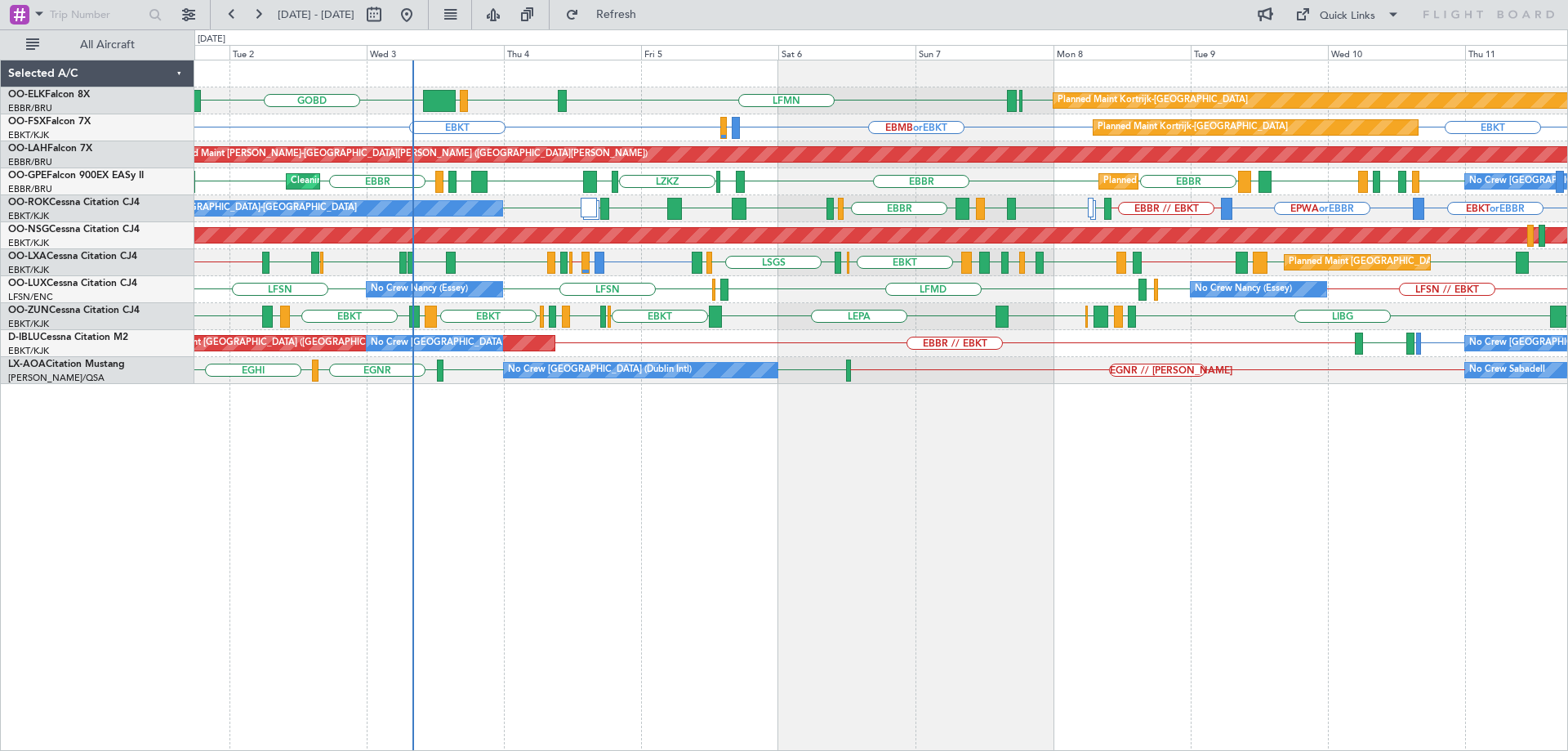
click at [883, 286] on div "EBKT [GEOGRAPHIC_DATA] LFMN [GEOGRAPHIC_DATA] LIML GOBD Planned Maint [GEOGRAPH…" at bounding box center [881, 222] width 1373 height 323
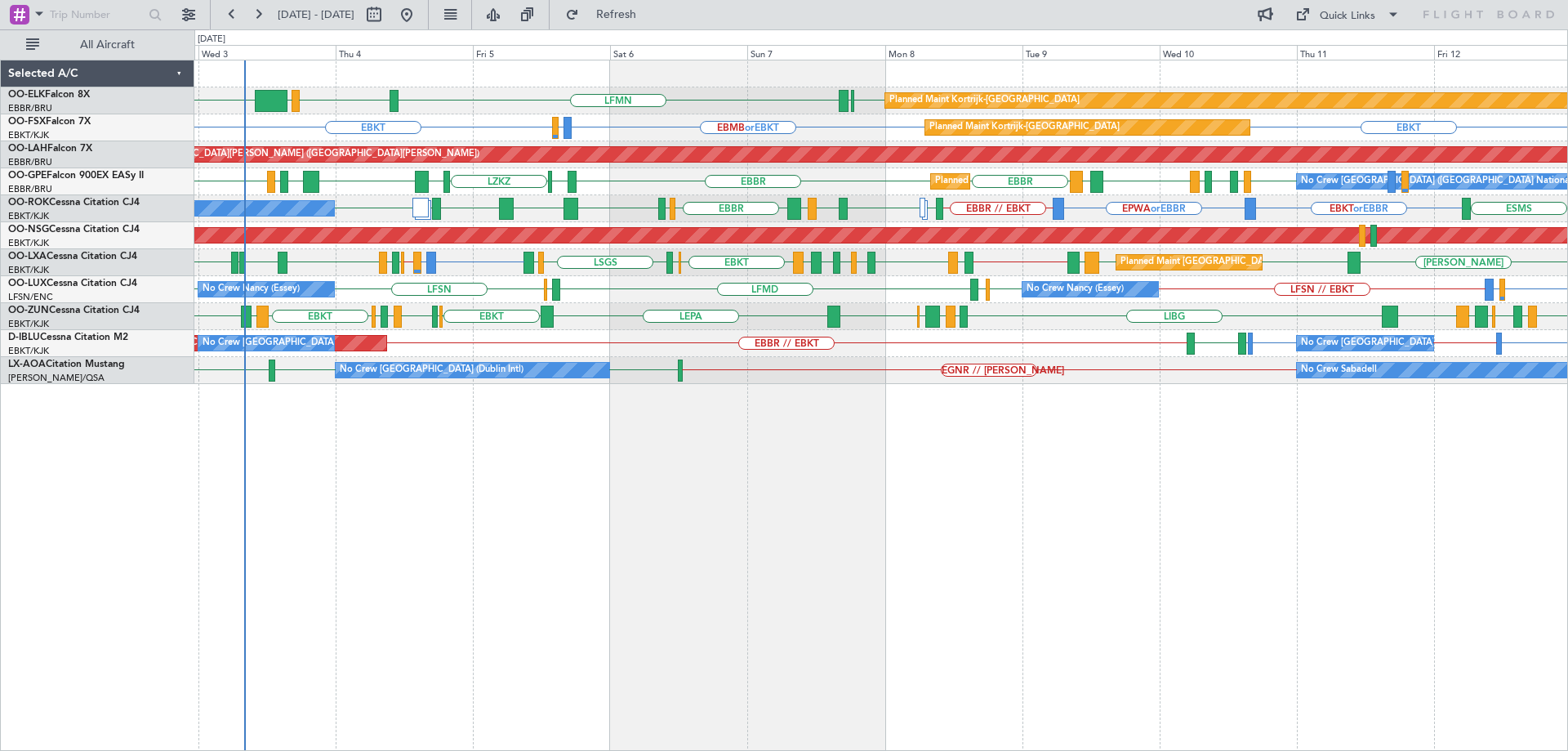
click at [663, 332] on div "Planned Maint Kortrijk-[GEOGRAPHIC_DATA] EBKT [GEOGRAPHIC_DATA] LFMN [GEOGRAPHI…" at bounding box center [881, 222] width 1373 height 323
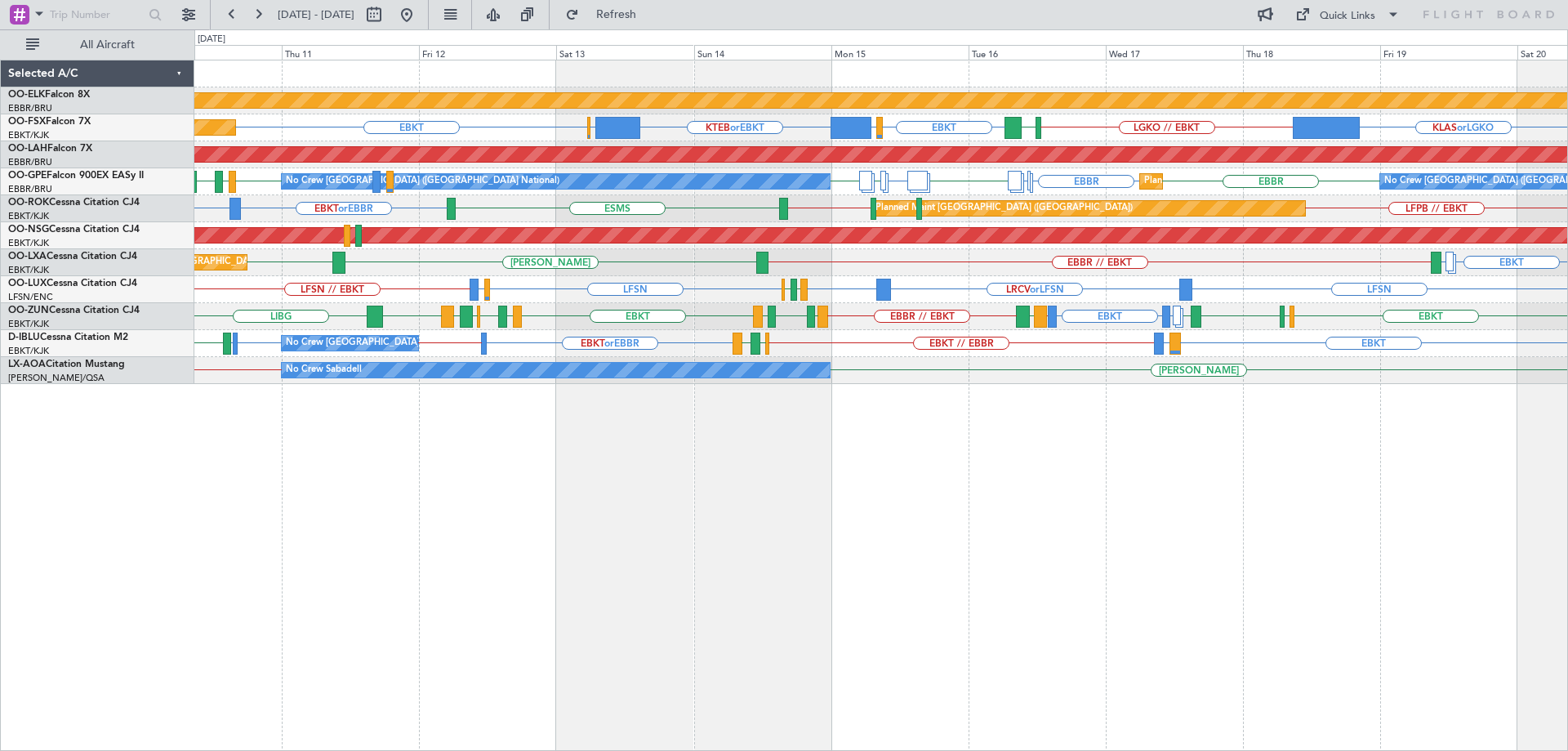
click at [1270, 289] on div "Planned Maint Kortrijk-[GEOGRAPHIC_DATA] LSGG or EBKT KTEB or EBKT EBBR or EBKT…" at bounding box center [881, 222] width 1373 height 323
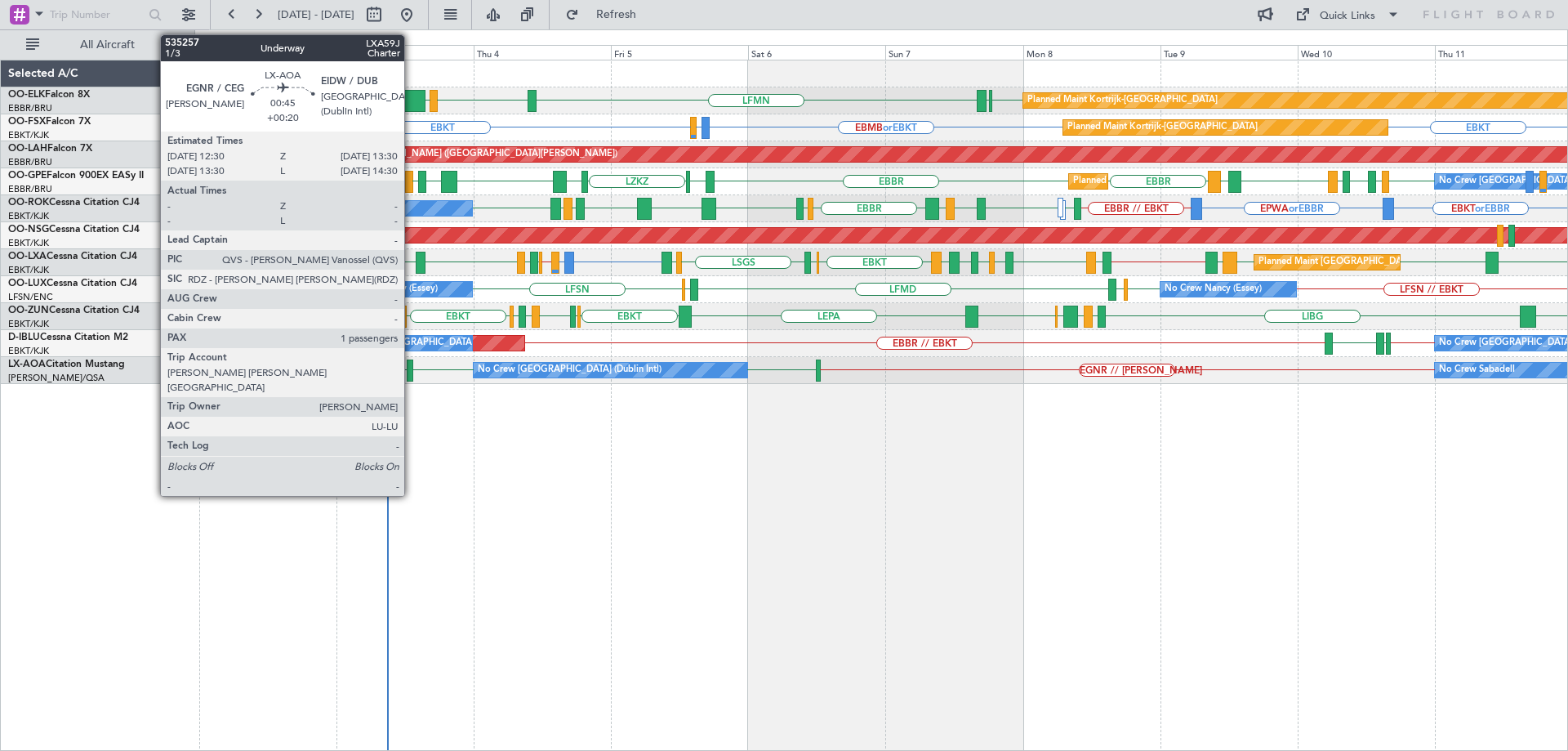
click at [412, 373] on div at bounding box center [409, 370] width 6 height 22
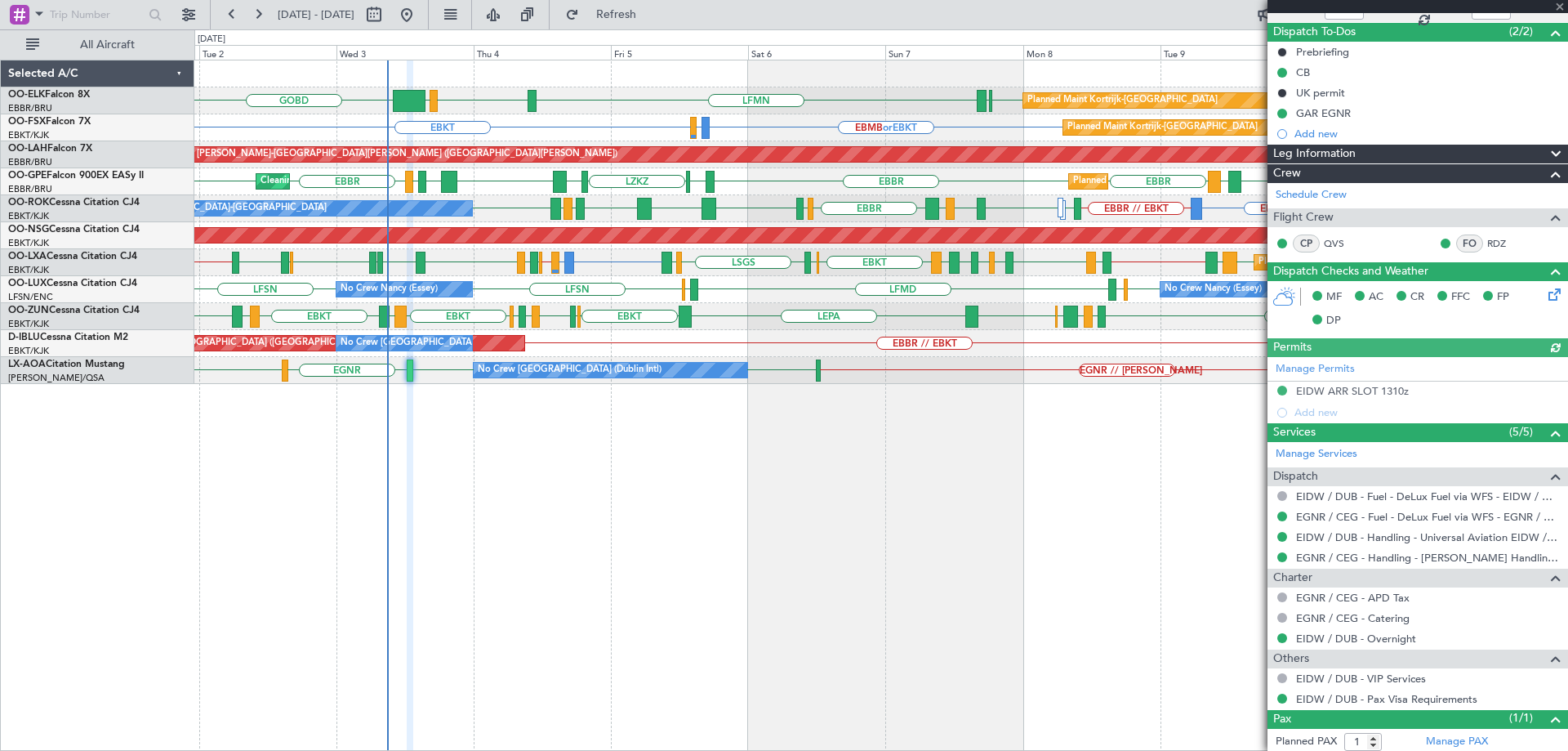
scroll to position [178, 0]
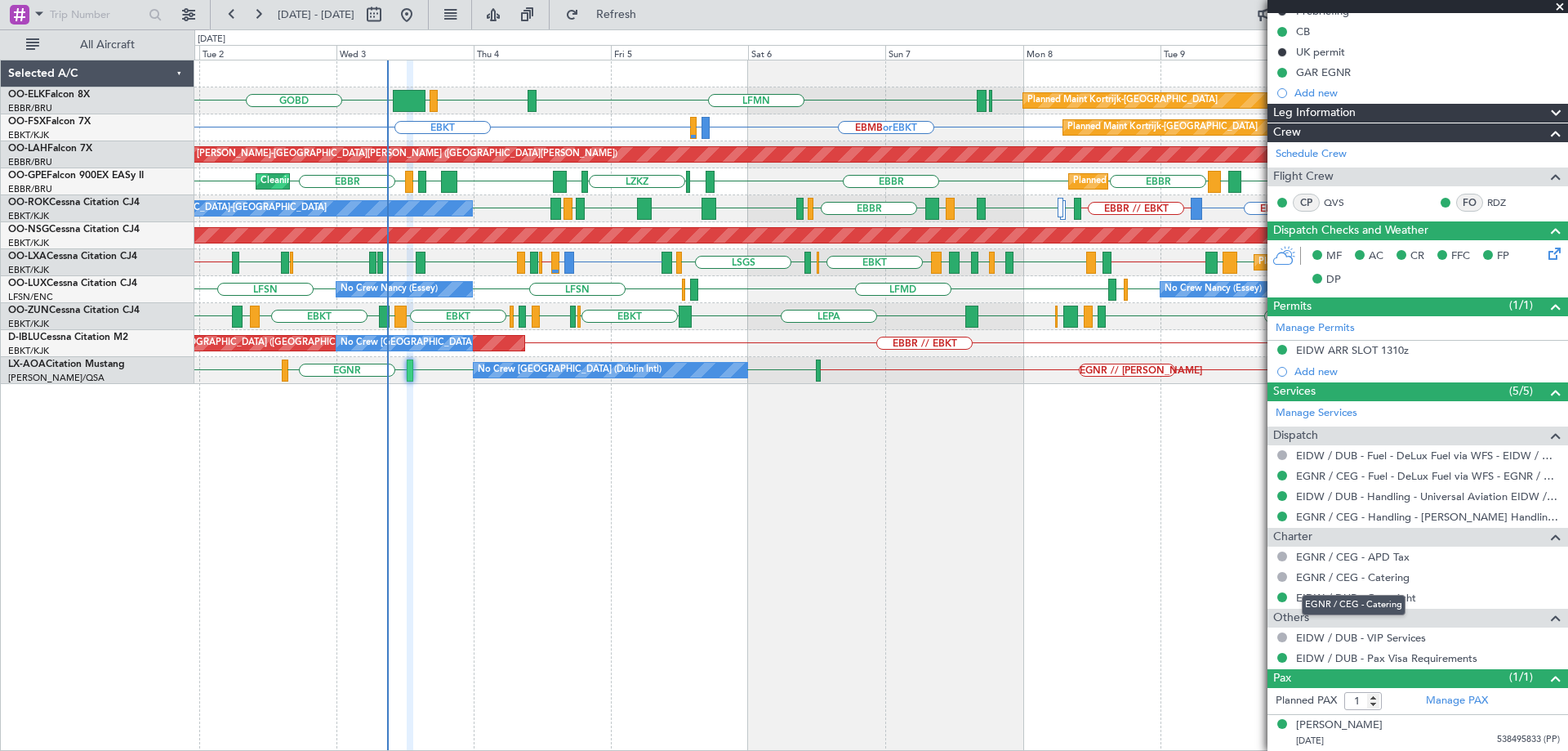
click at [1378, 601] on div "EGNR / CEG - Catering" at bounding box center [1353, 604] width 103 height 20
click at [1557, 2] on span at bounding box center [1560, 7] width 16 height 15
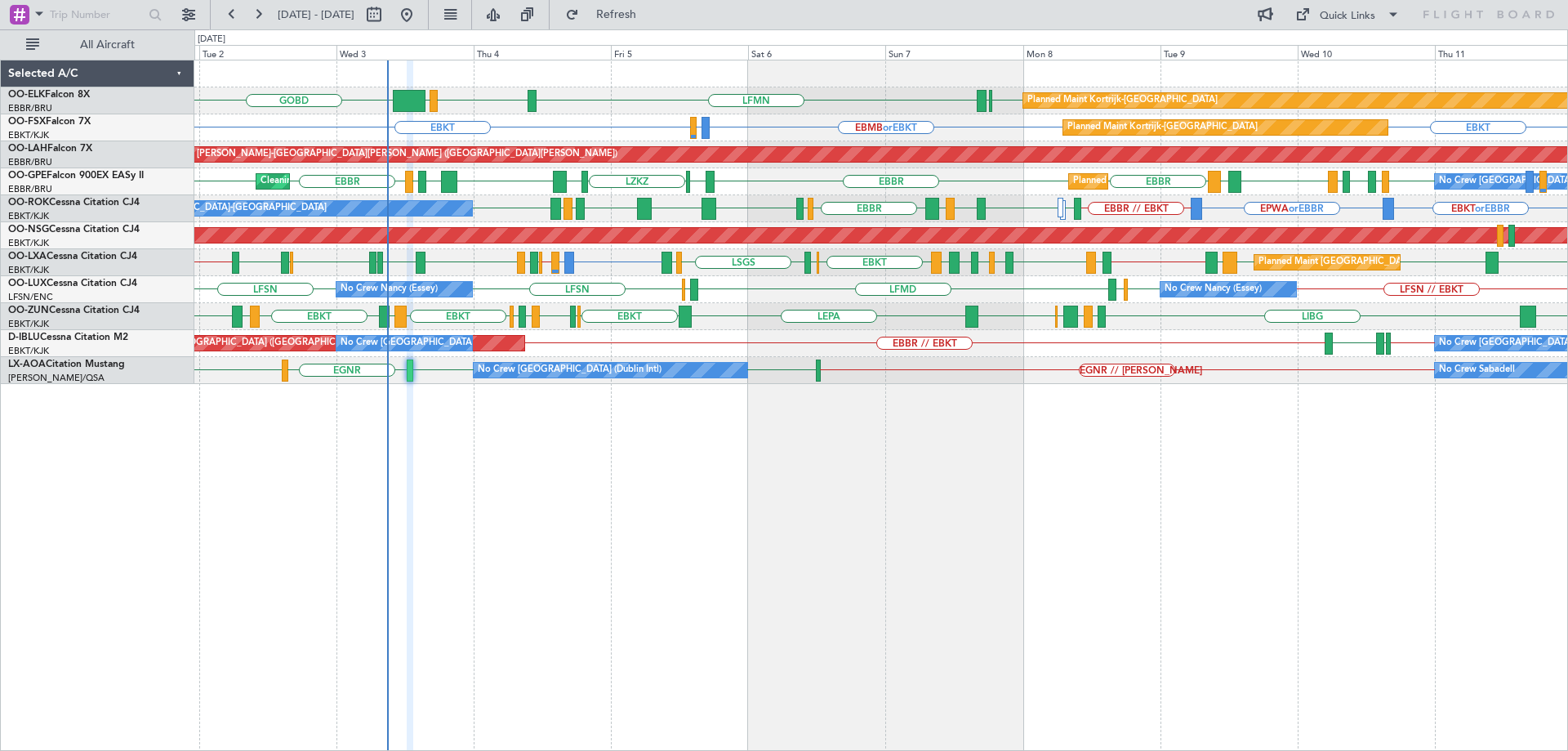
type input "0"
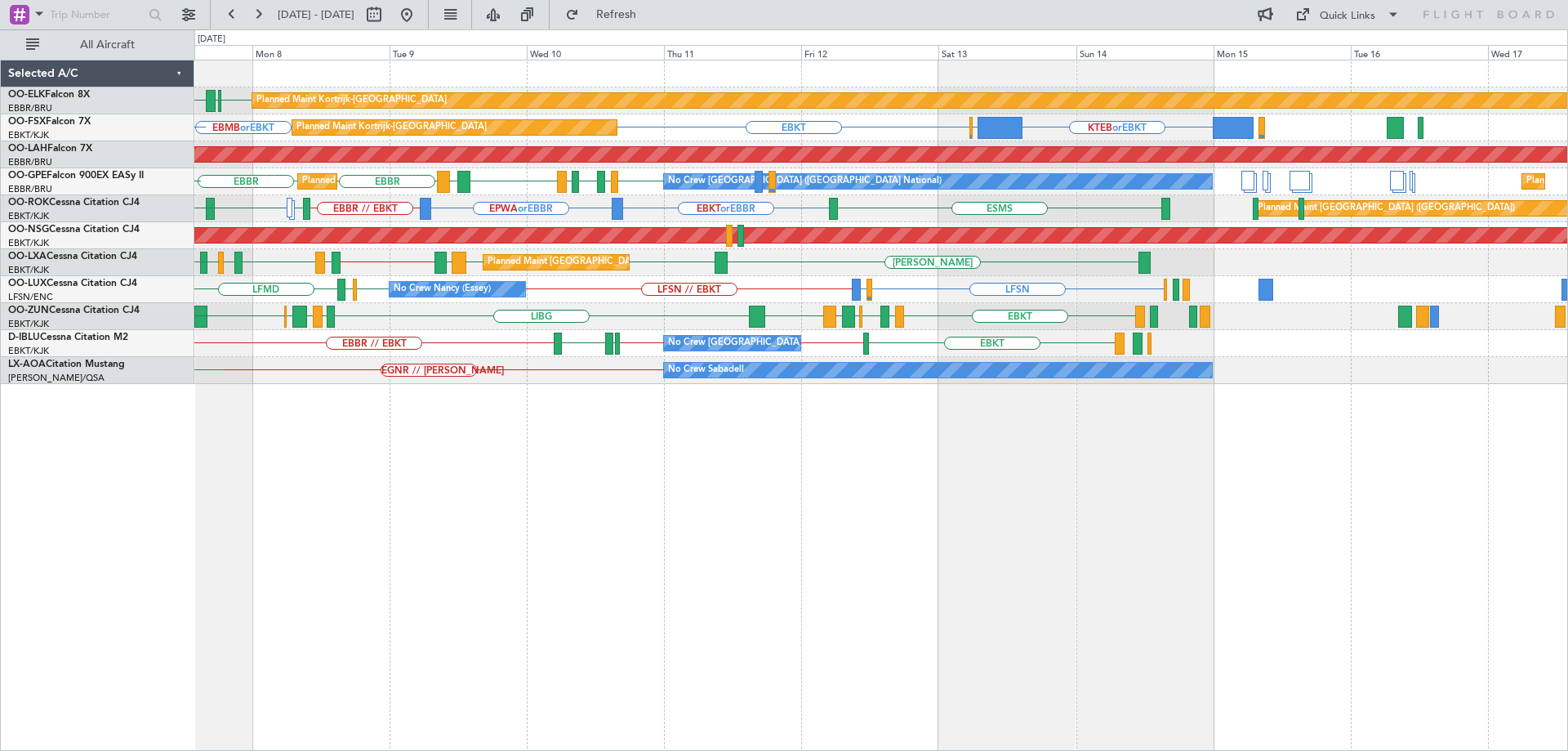
click at [845, 545] on div "LFMN EBKT [GEOGRAPHIC_DATA] Planned Maint [GEOGRAPHIC_DATA]-[GEOGRAPHIC_DATA] E…" at bounding box center [881, 405] width 1374 height 691
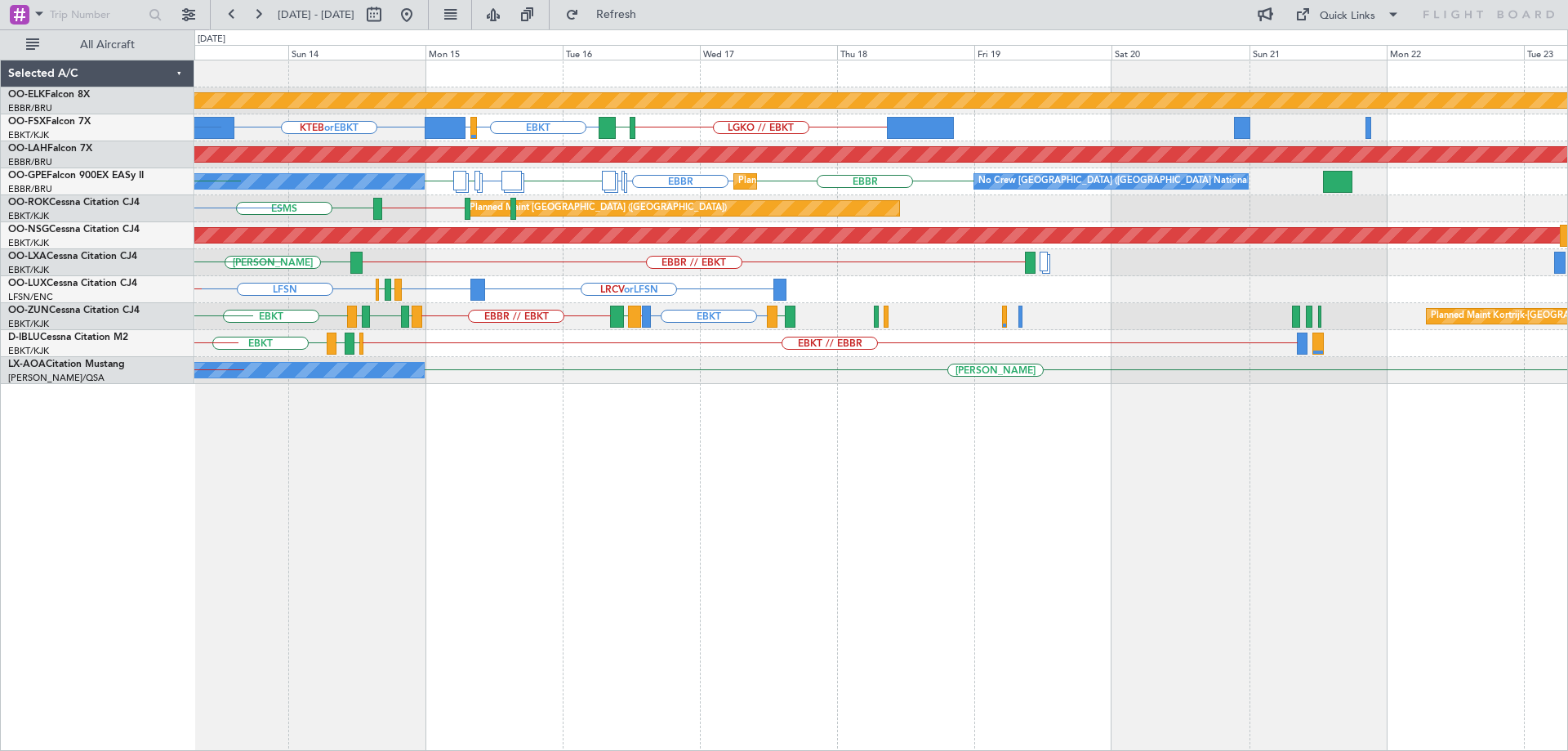
click at [935, 583] on div "Planned Maint Kortrijk-[GEOGRAPHIC_DATA] LGKO // EBKT EBKT LSGG or EBKT KTEB or…" at bounding box center [881, 405] width 1374 height 691
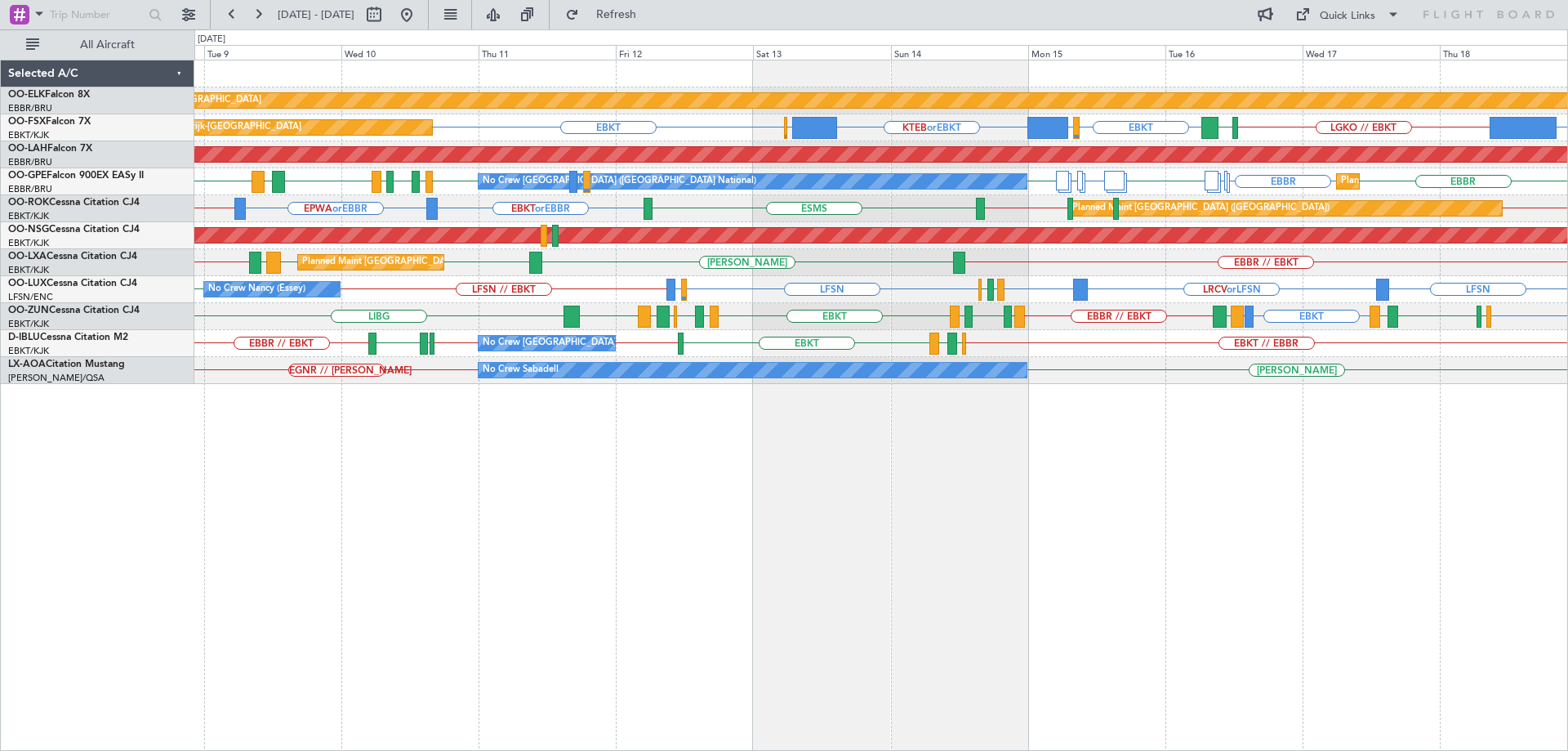
click at [576, 459] on div "Planned Maint Kortrijk-[GEOGRAPHIC_DATA] Planned Maint [GEOGRAPHIC_DATA]-[GEOGR…" at bounding box center [881, 405] width 1374 height 691
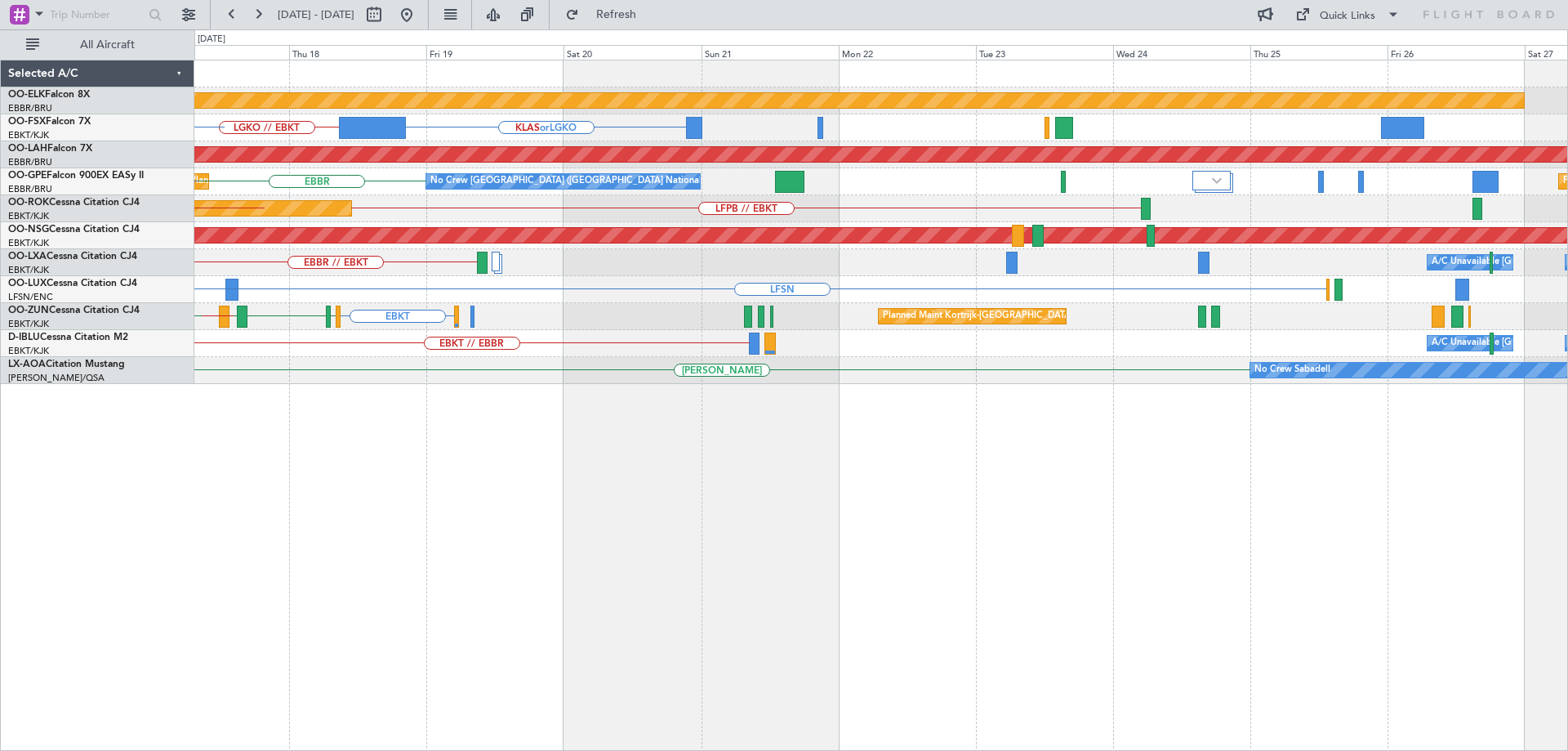
click at [466, 461] on div "Planned Maint Kortrijk-[GEOGRAPHIC_DATA] KLAS or LGKO LGKO // EBKT LSGG or EBKT…" at bounding box center [881, 405] width 1374 height 691
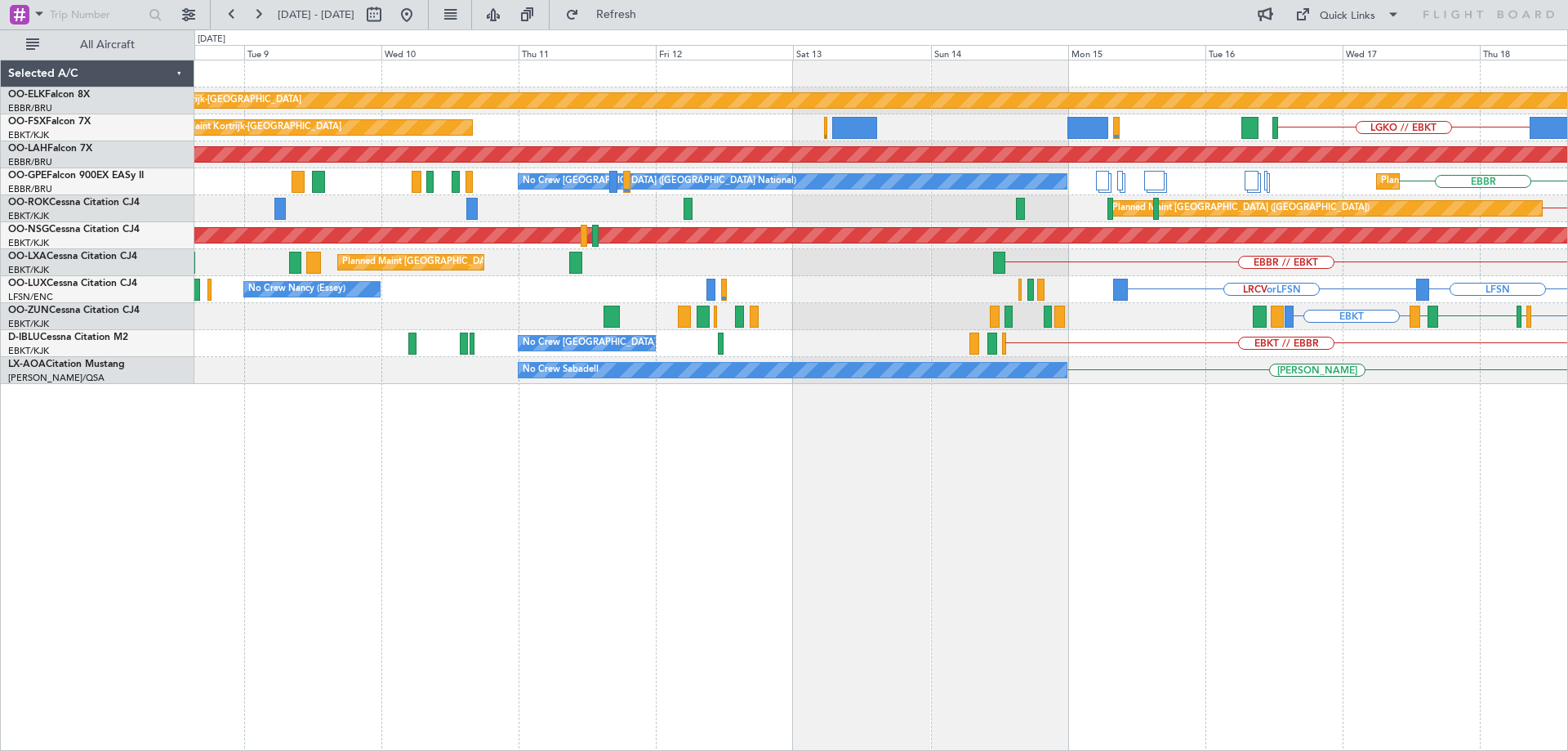
click at [1535, 420] on div "Planned Maint Kortrijk-[GEOGRAPHIC_DATA] LGKO // EBKT Planned Maint [GEOGRAPHIC…" at bounding box center [881, 405] width 1374 height 691
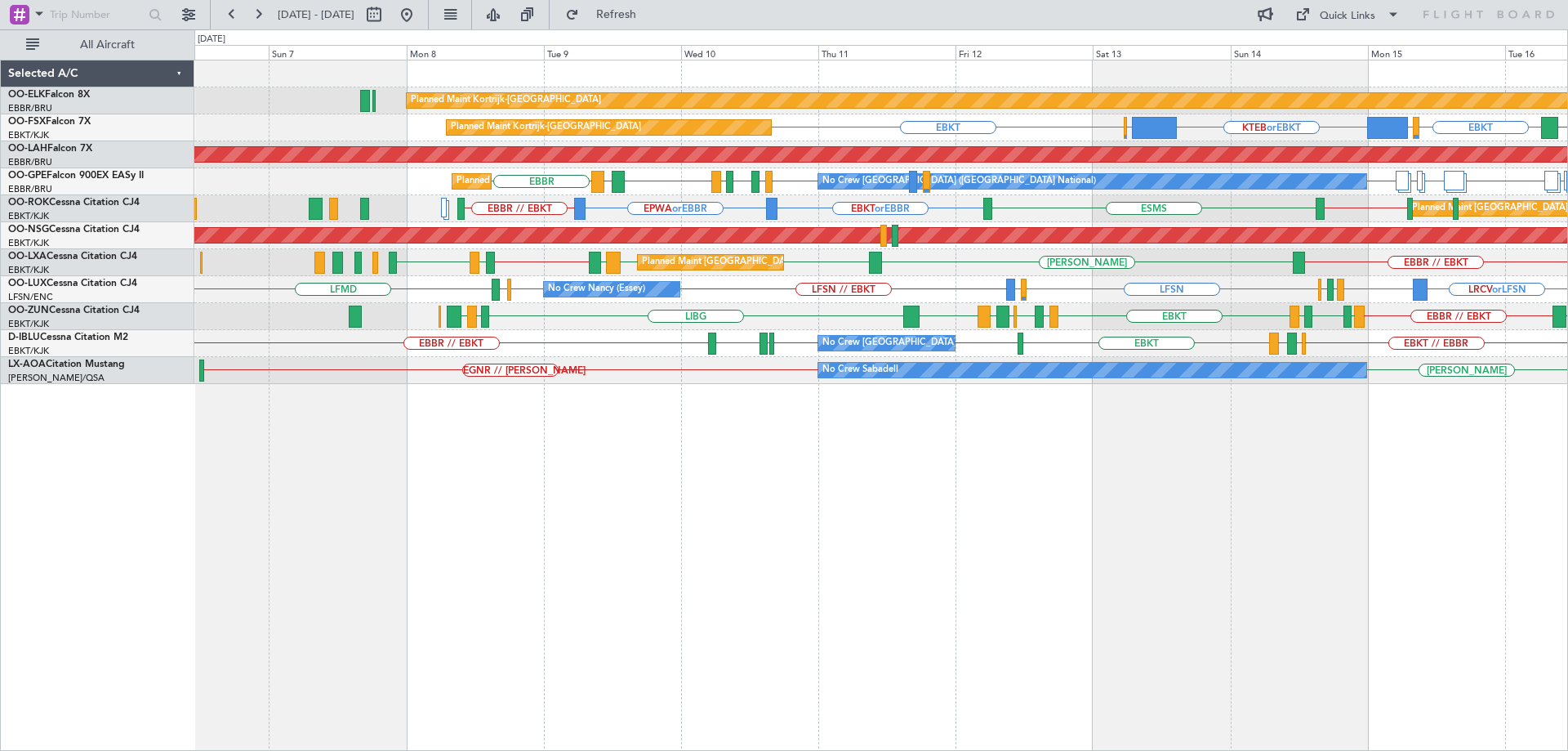
click at [625, 406] on div "Planned Maint Kortrijk-[GEOGRAPHIC_DATA] Planned Maint [GEOGRAPHIC_DATA]-[GEOGR…" at bounding box center [881, 405] width 1374 height 691
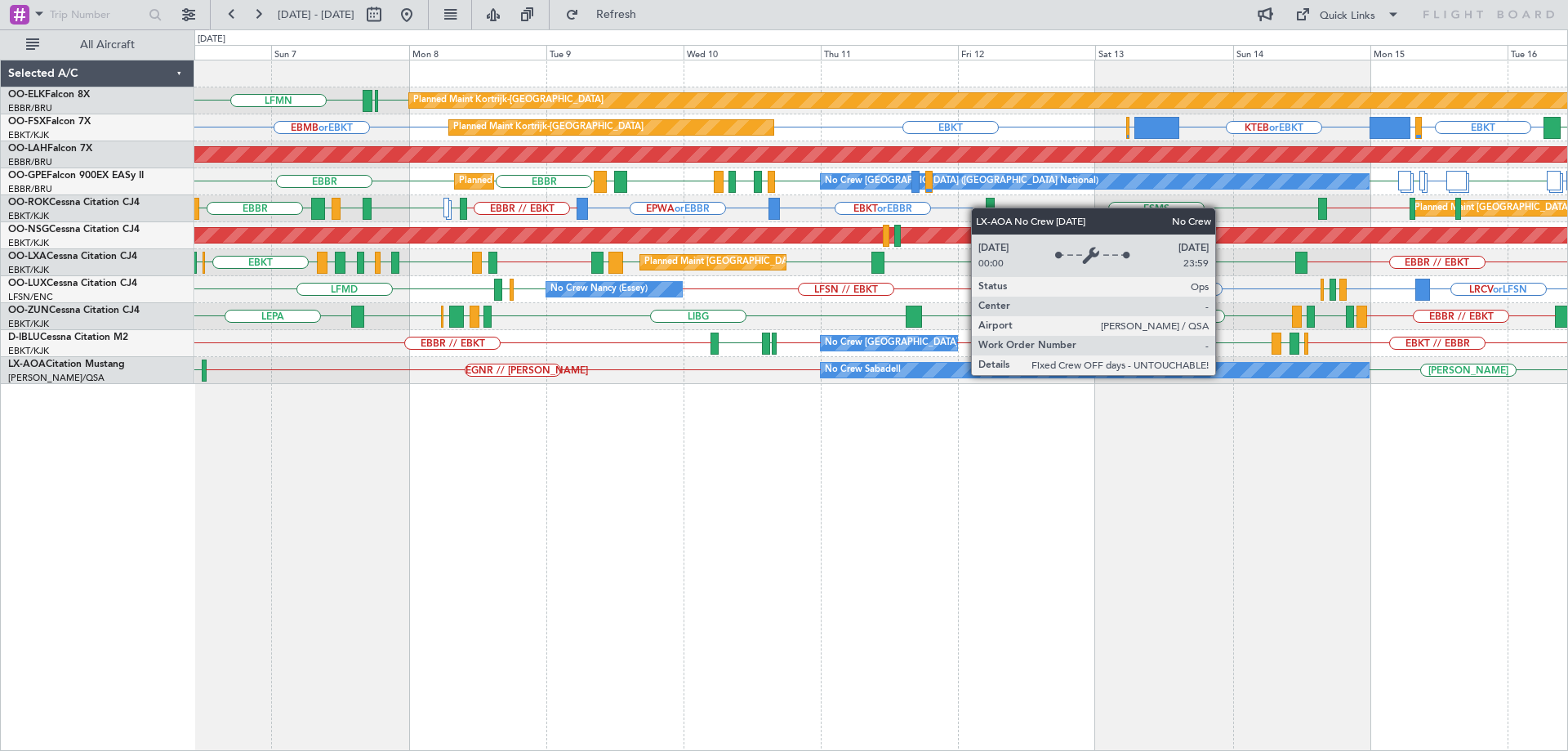
click at [1223, 374] on div "No Crew Sabadell" at bounding box center [1095, 369] width 548 height 15
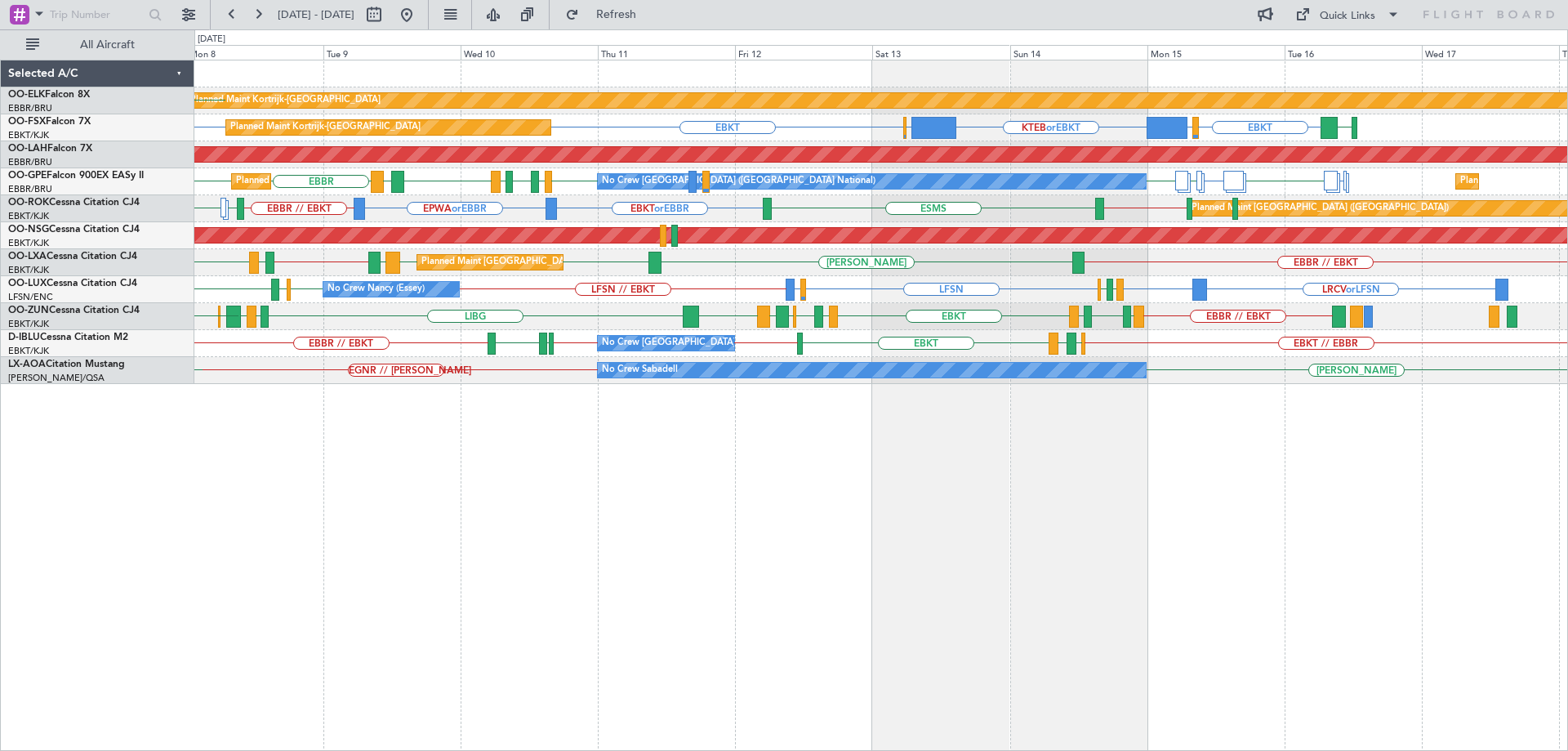
click at [957, 329] on div "Planned Maint Kortrijk-[GEOGRAPHIC_DATA] [GEOGRAPHIC_DATA] EBKT LFMN Planned Ma…" at bounding box center [881, 222] width 1373 height 323
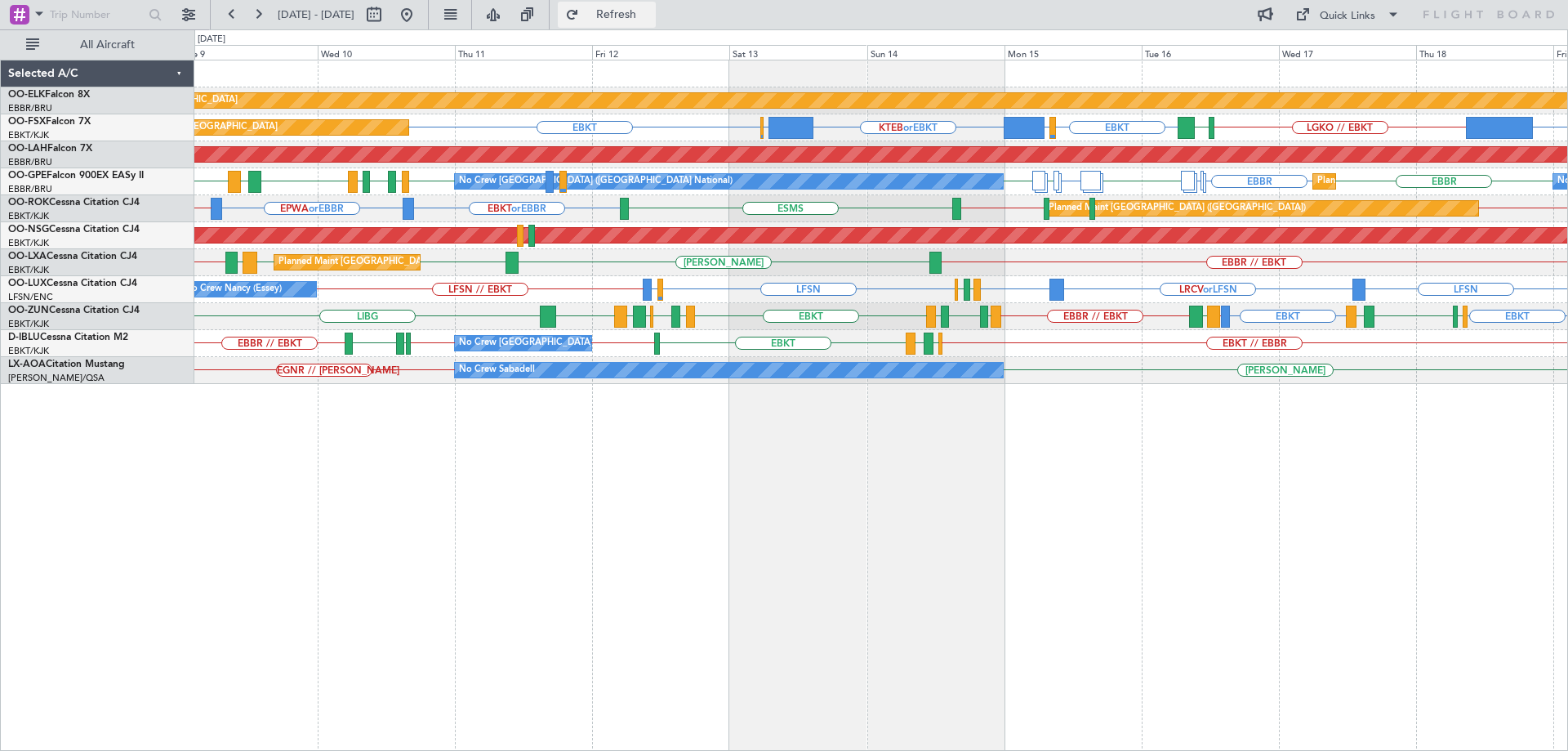
click at [655, 5] on button "Refresh" at bounding box center [606, 15] width 98 height 27
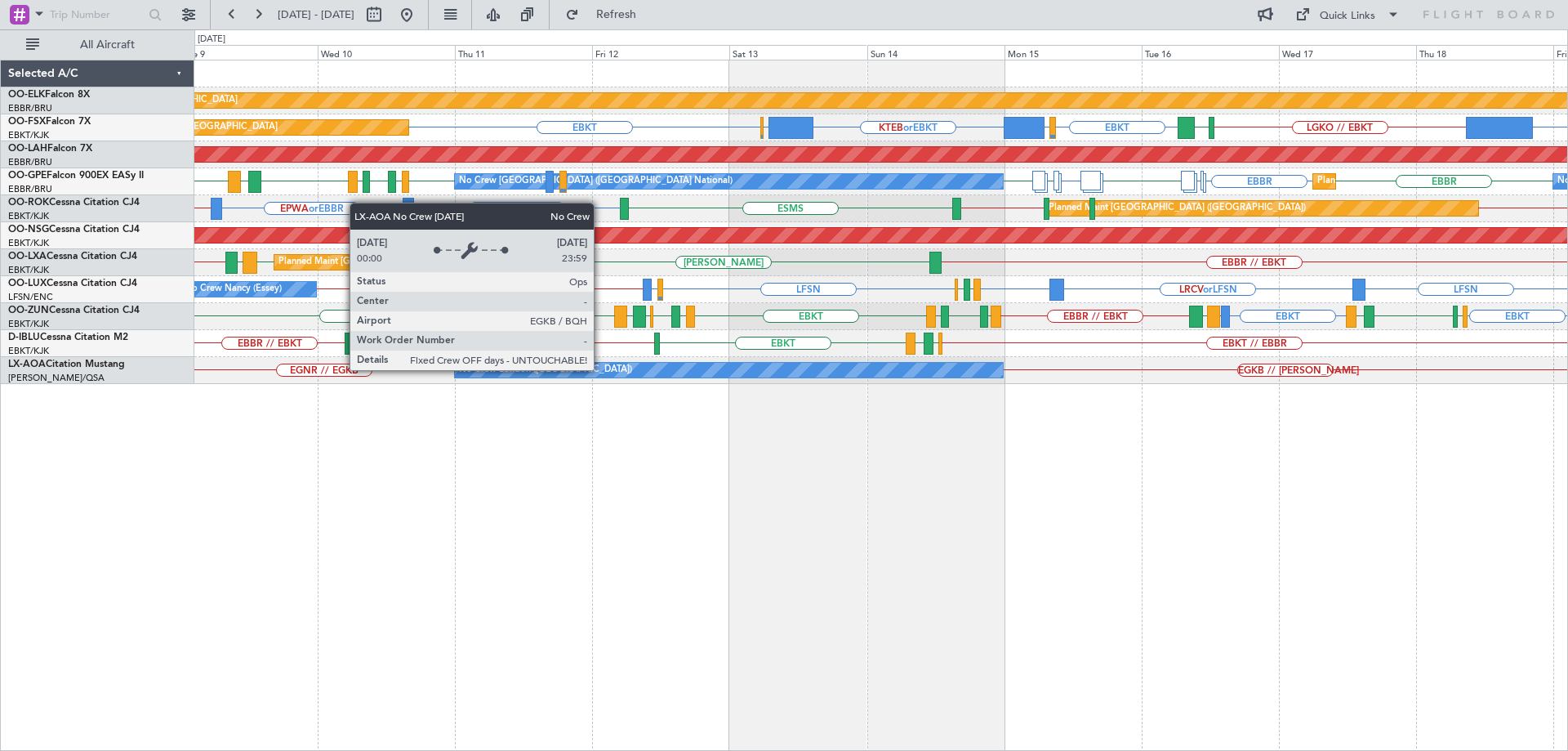
click at [601, 369] on div "No Crew London ([GEOGRAPHIC_DATA])" at bounding box center [729, 369] width 548 height 15
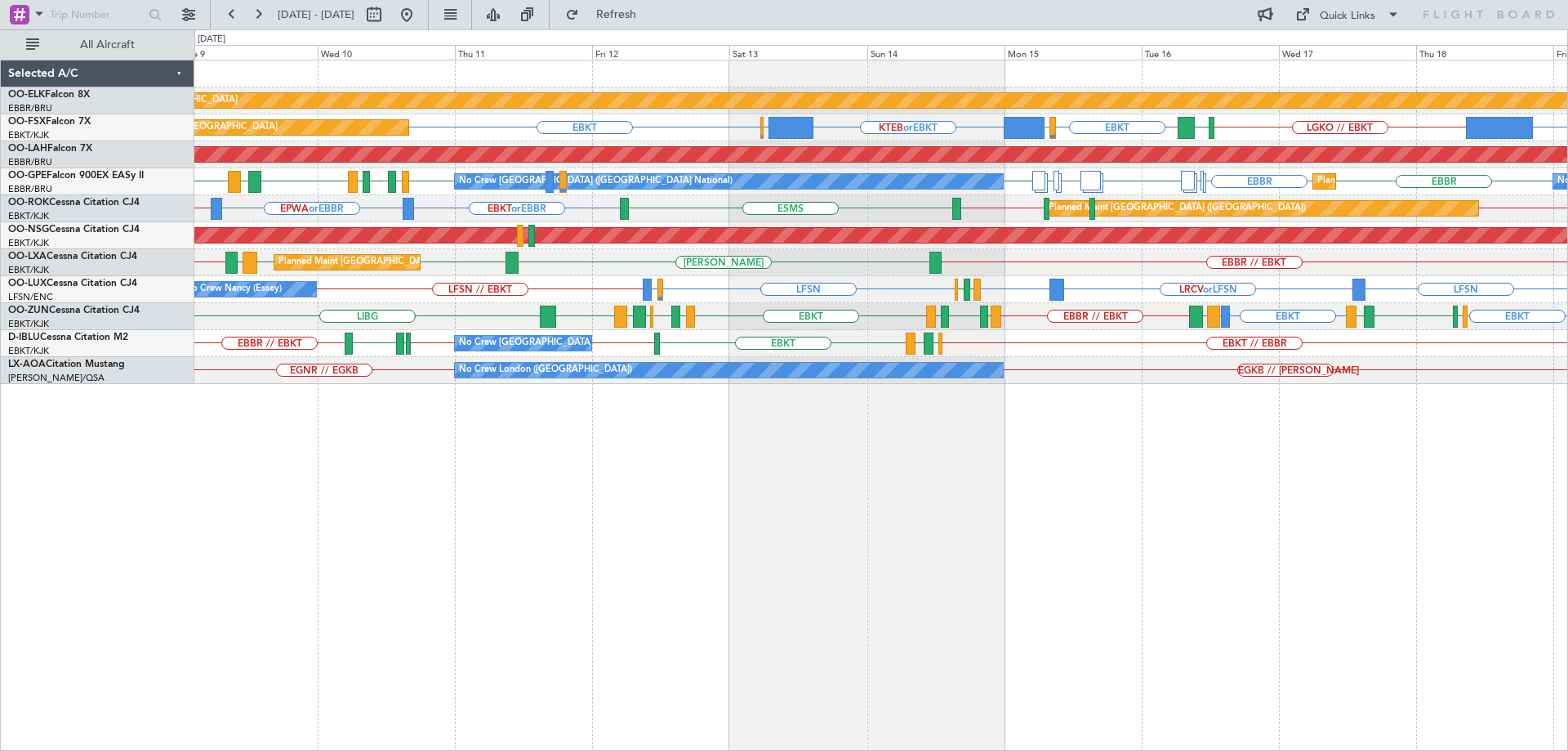
click at [831, 268] on div "EBBR // EBKT [PERSON_NAME] [GEOGRAPHIC_DATA] [GEOGRAPHIC_DATA] [PERSON_NAME] EB…" at bounding box center [881, 262] width 1373 height 27
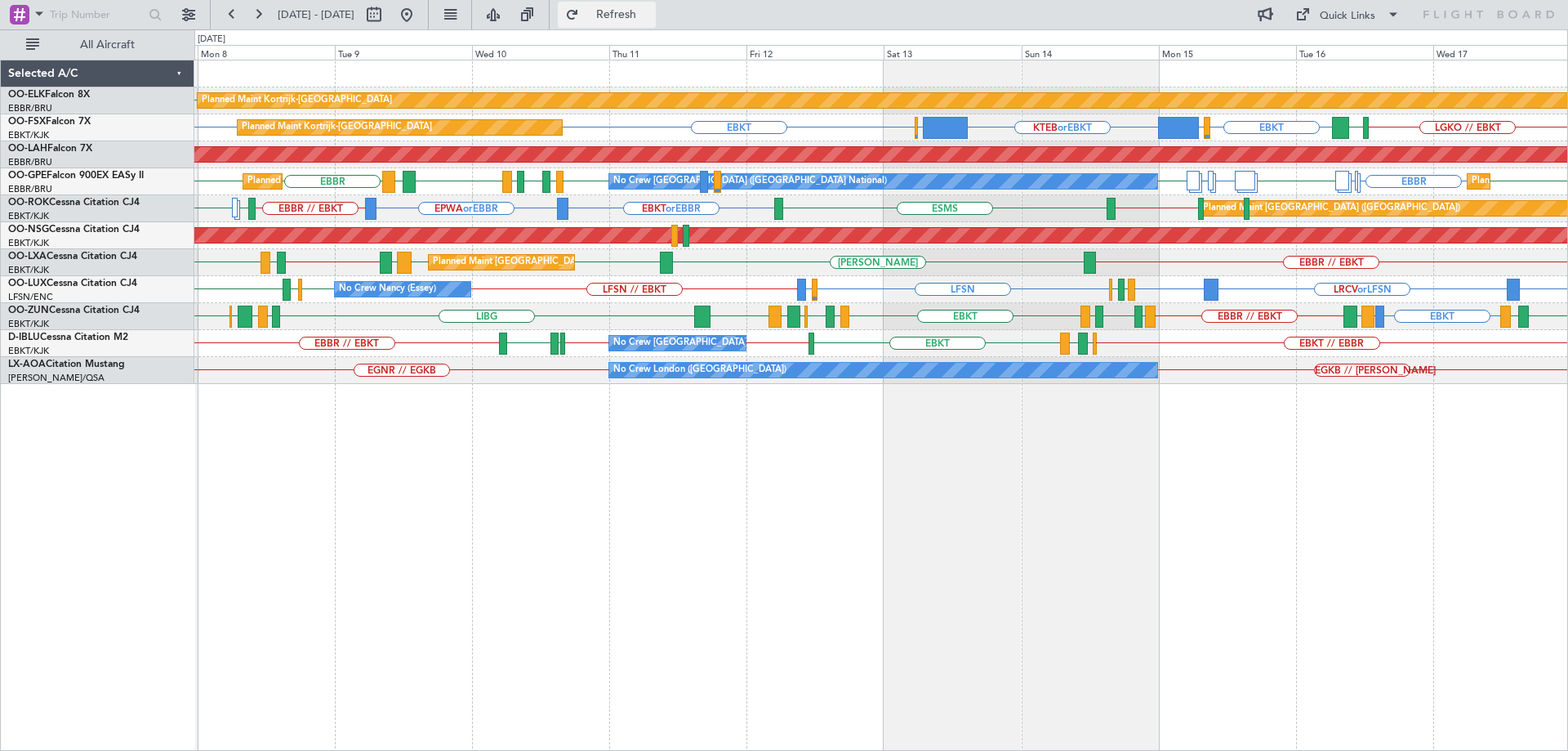
click at [648, 16] on span "Refresh" at bounding box center [617, 14] width 69 height 11
click at [836, 312] on div "EBKT Planned Maint [GEOGRAPHIC_DATA]-[GEOGRAPHIC_DATA] LGKO // EBKT EBKT LSGG o…" at bounding box center [881, 222] width 1373 height 323
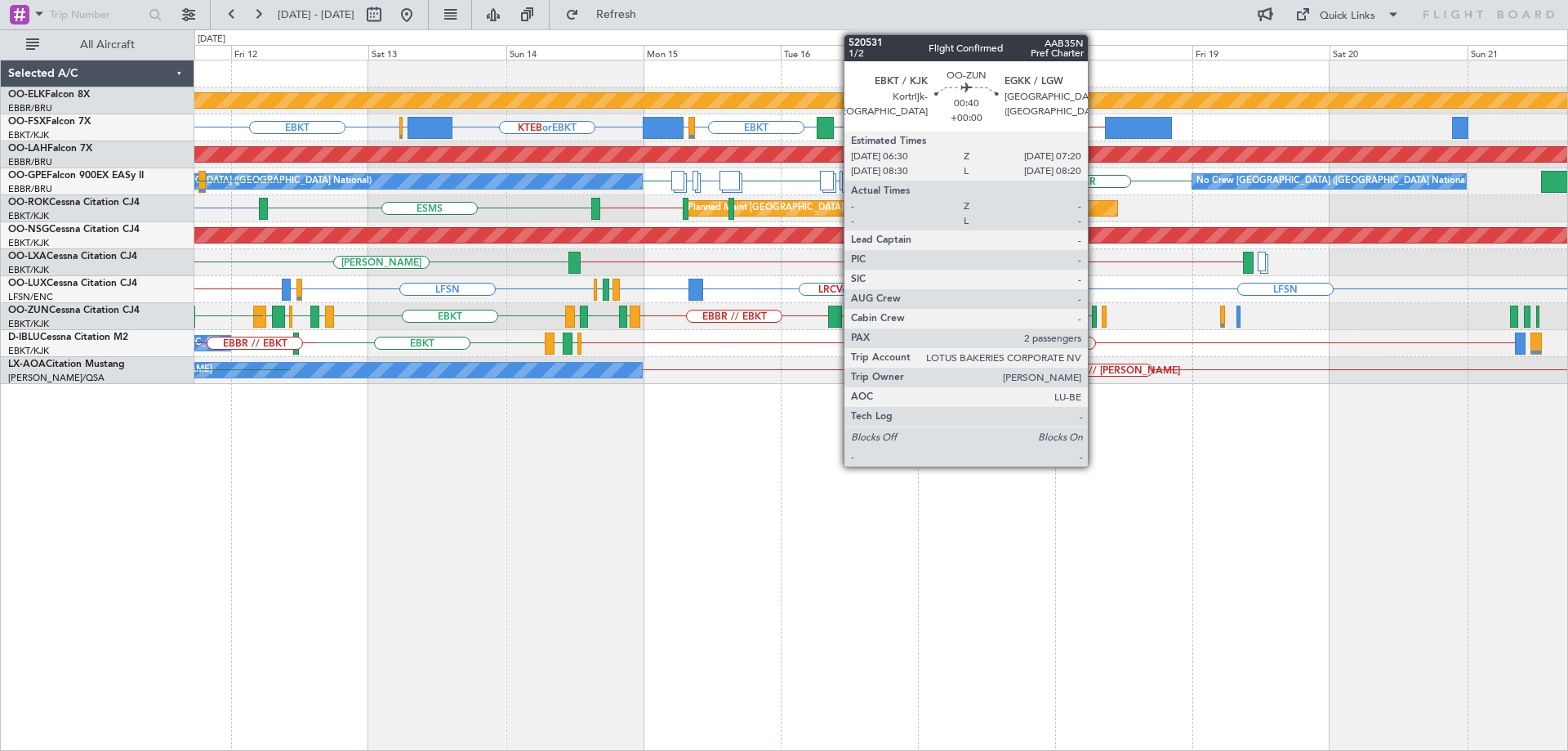
click at [736, 307] on div "EBKT EBKT // LFMD EBKT LFMD LEPA EBBR // EBKT LFMT LFSN LFMT EBKT LFMD EBKT [GE…" at bounding box center [881, 316] width 1373 height 27
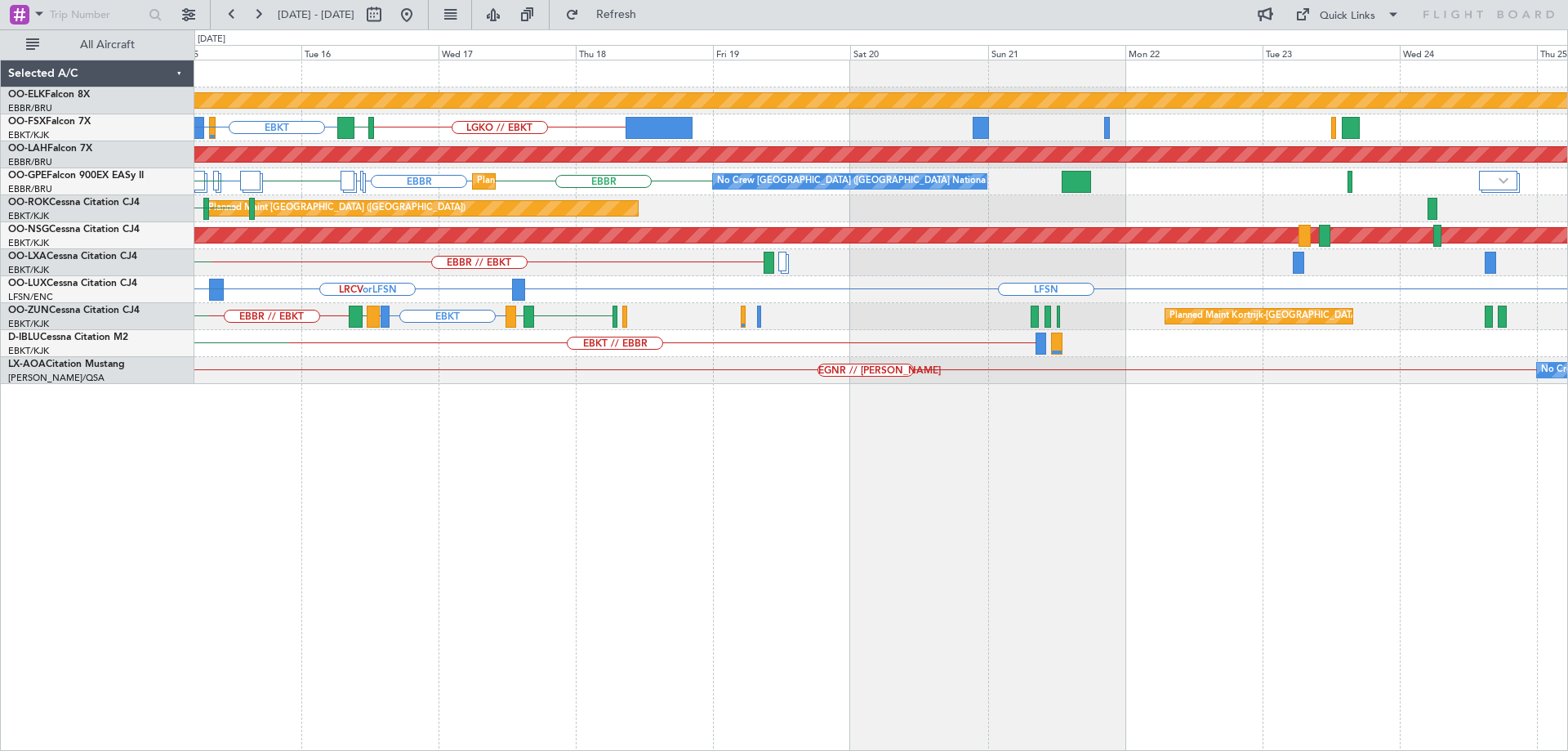
click at [906, 307] on div "EBKT EBKT // LFMD EBKT LFMD LEPA EBBR // EBKT Planned Maint [GEOGRAPHIC_DATA]-[…" at bounding box center [881, 316] width 1373 height 27
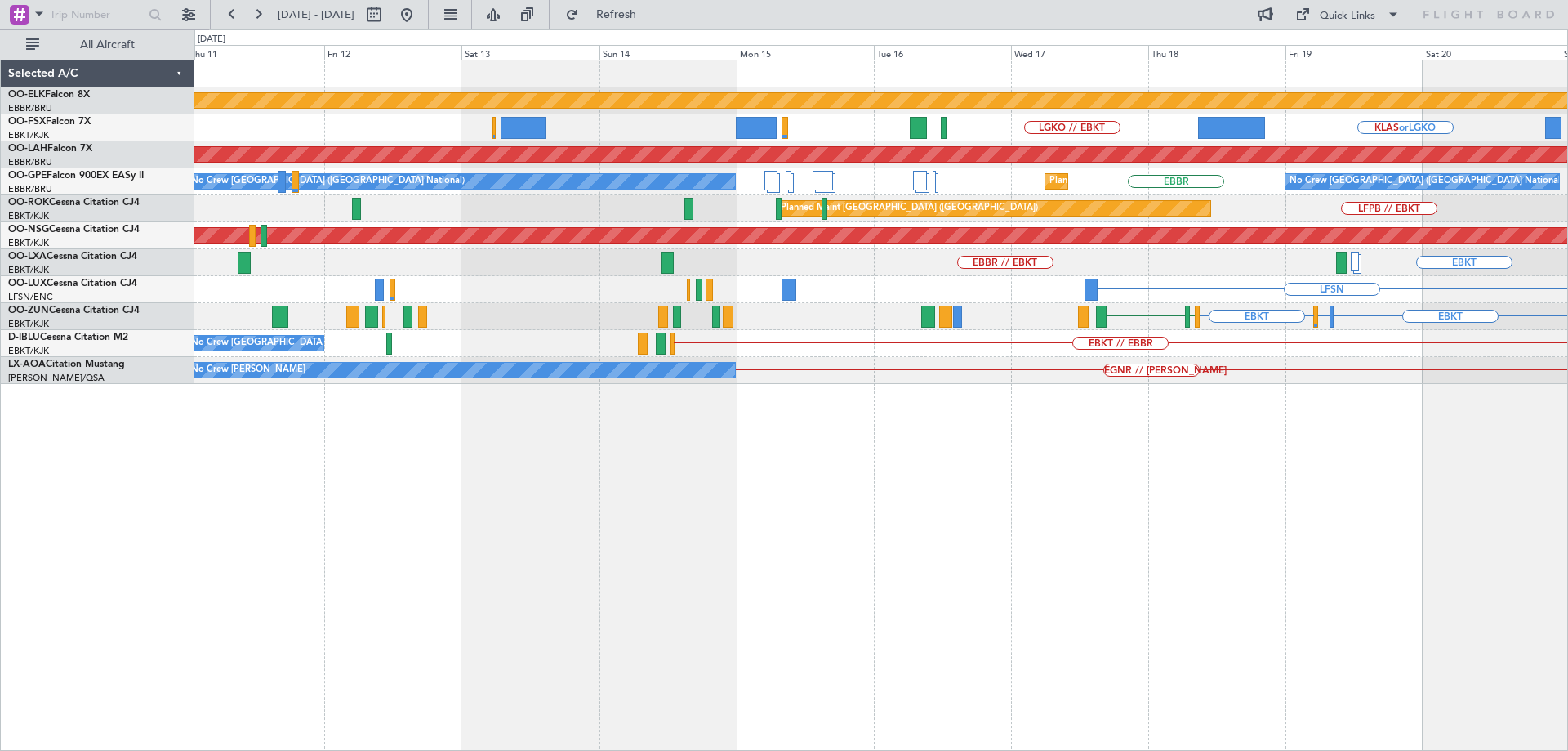
click at [1320, 334] on div "Planned Maint Kortrijk-[GEOGRAPHIC_DATA] KLAS or LGKO LGKO // EBKT KCMI or LGKO…" at bounding box center [881, 222] width 1373 height 323
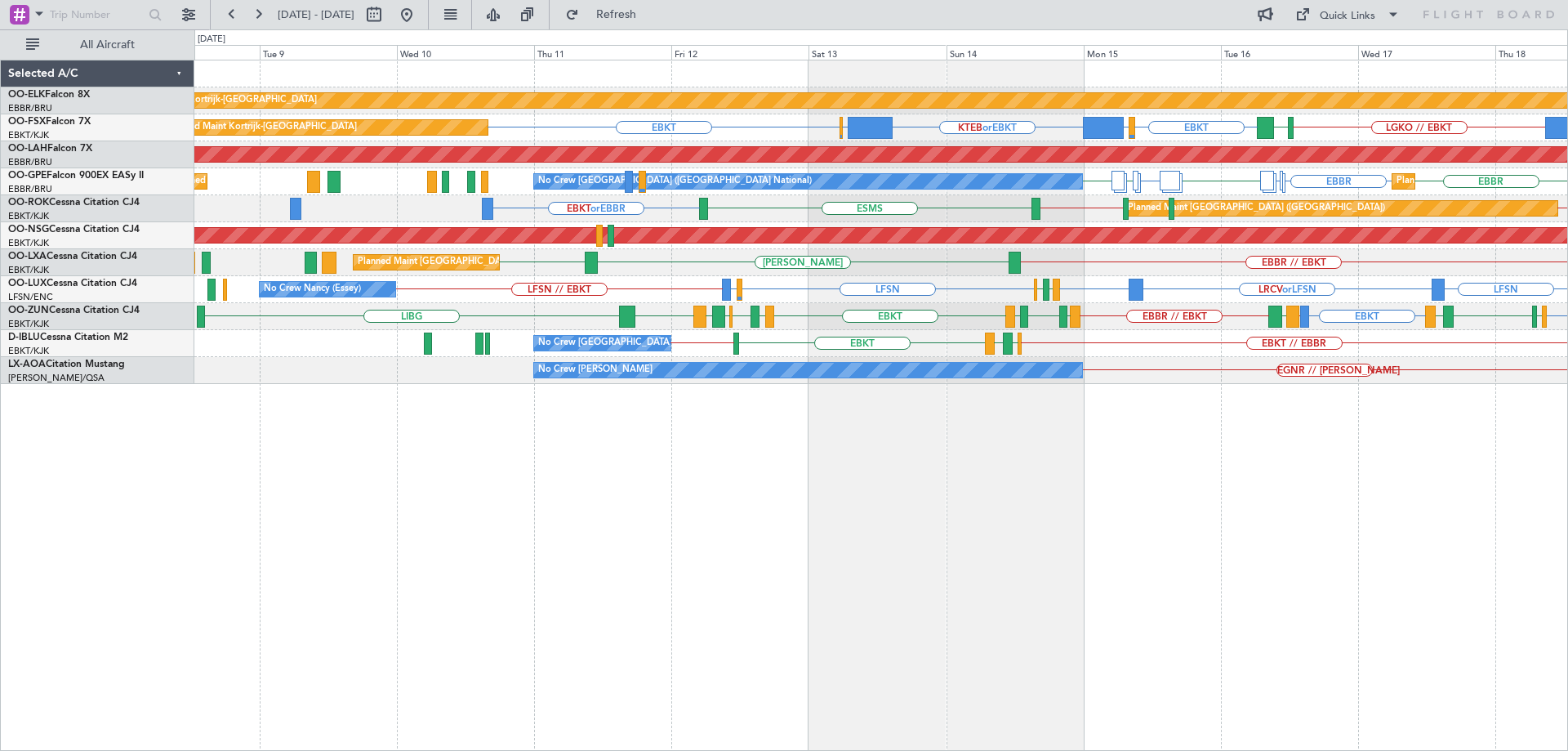
click at [1065, 262] on div "Planned Maint Kortrijk-[GEOGRAPHIC_DATA] LGKO // EBKT EBKT LSGG or EBKT KTEB or…" at bounding box center [881, 222] width 1373 height 323
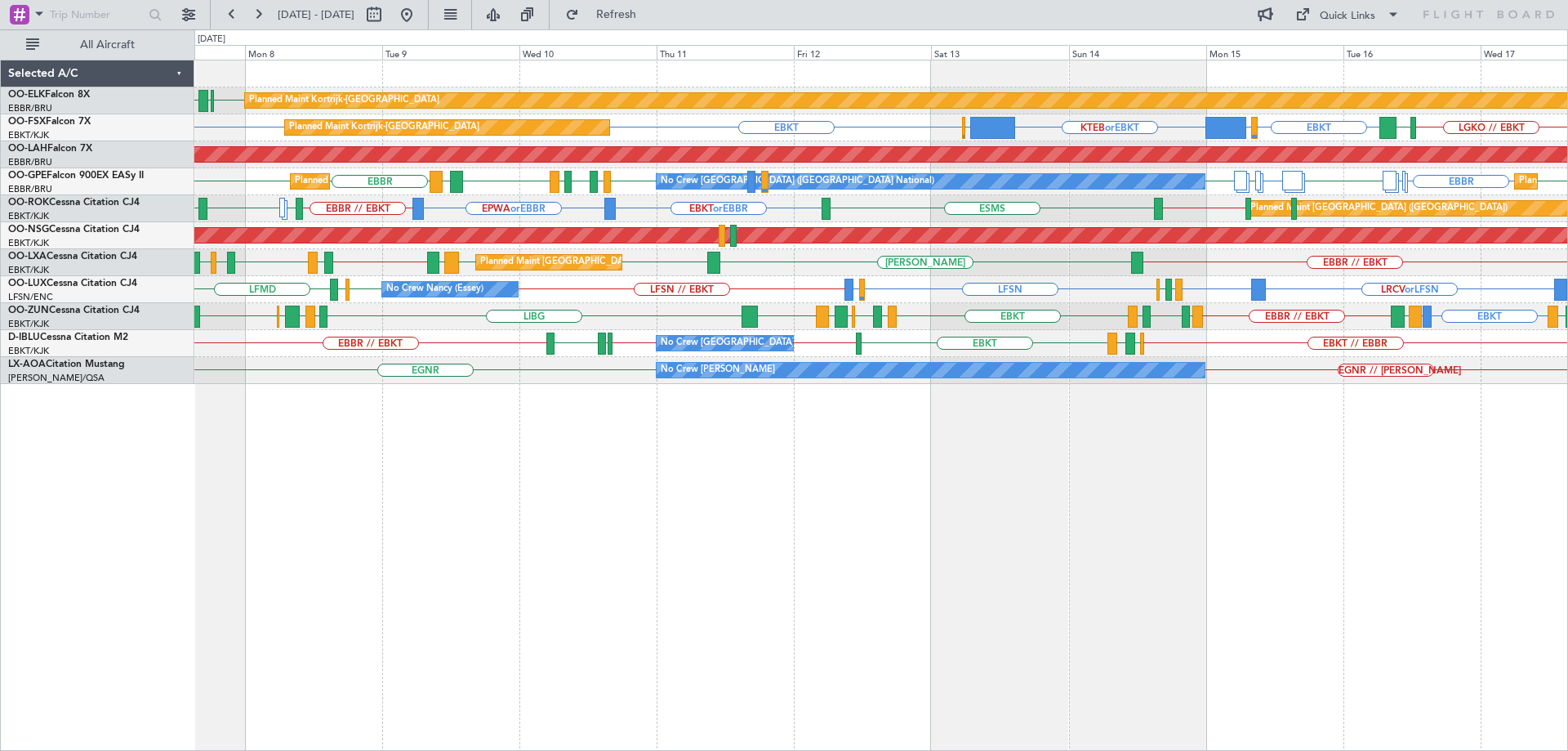
click at [1387, 283] on div "Planned Maint Kortrijk-[GEOGRAPHIC_DATA] EBKT [GEOGRAPHIC_DATA] LFMN Planned Ma…" at bounding box center [881, 222] width 1373 height 323
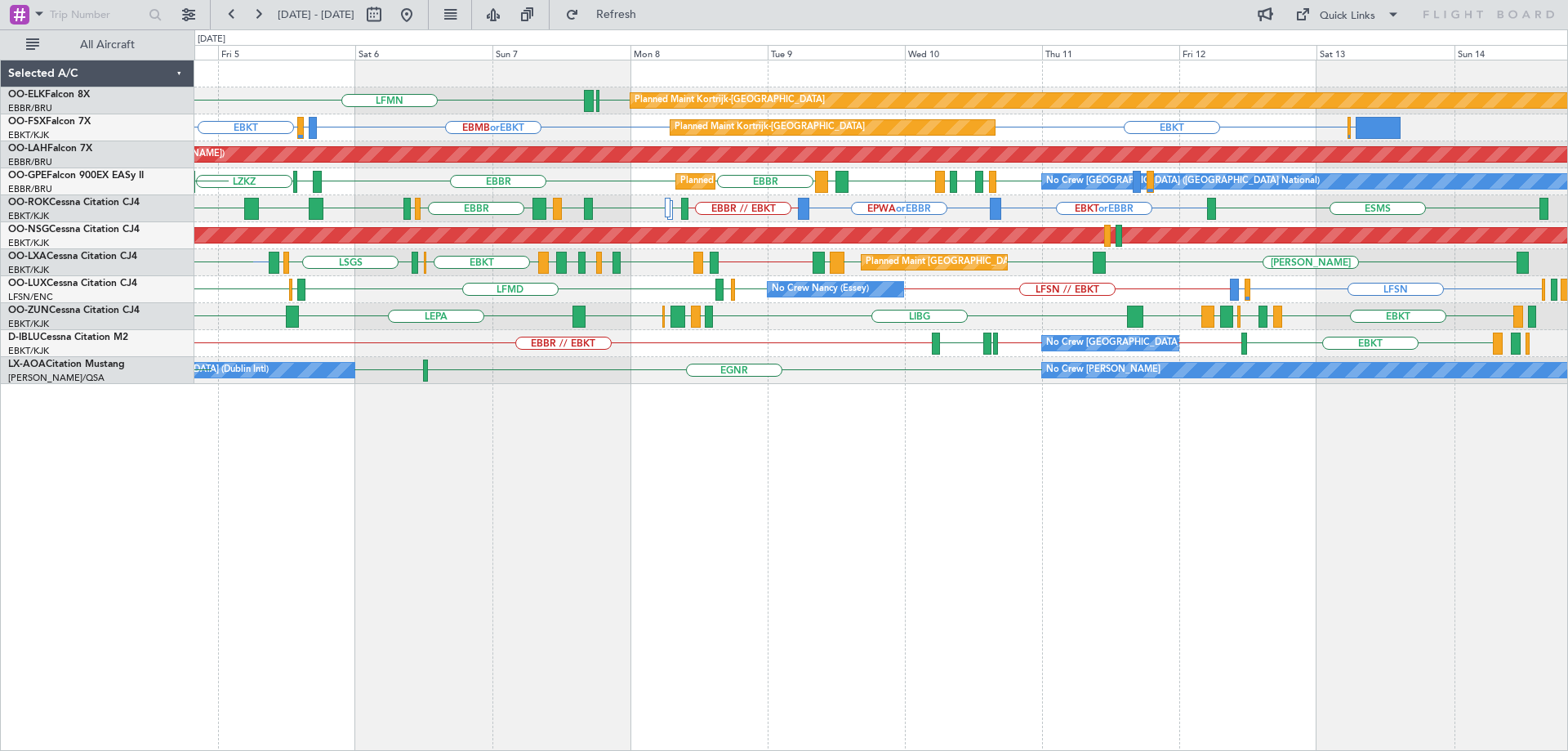
click at [301, 314] on div "Planned Maint Kortrijk-[GEOGRAPHIC_DATA] EBKT [GEOGRAPHIC_DATA] LFMN [GEOGRAPHI…" at bounding box center [881, 222] width 1373 height 323
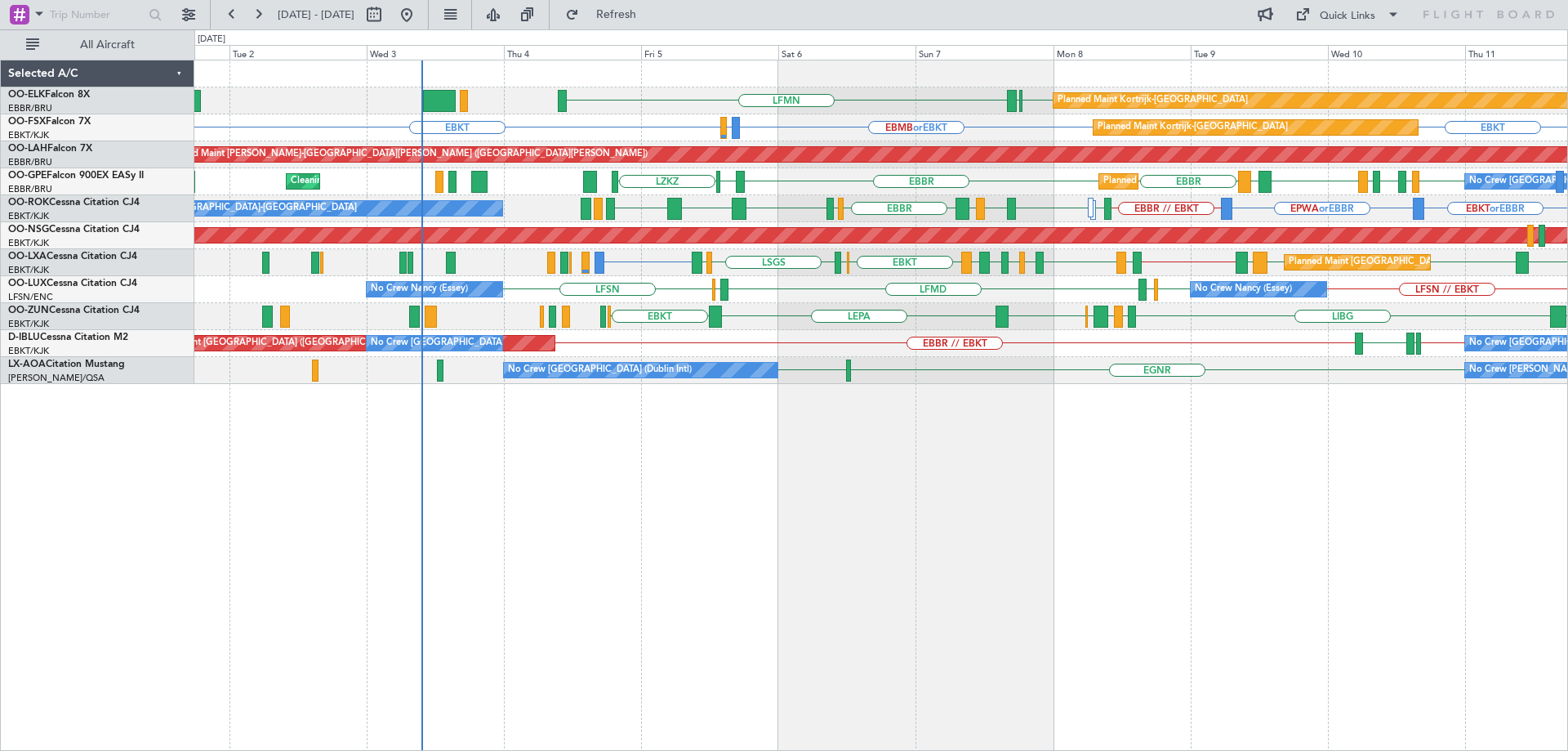
click at [718, 360] on div "Planned Maint Kortrijk-[GEOGRAPHIC_DATA] EBKT [GEOGRAPHIC_DATA] LFMN Planned Ma…" at bounding box center [881, 222] width 1373 height 323
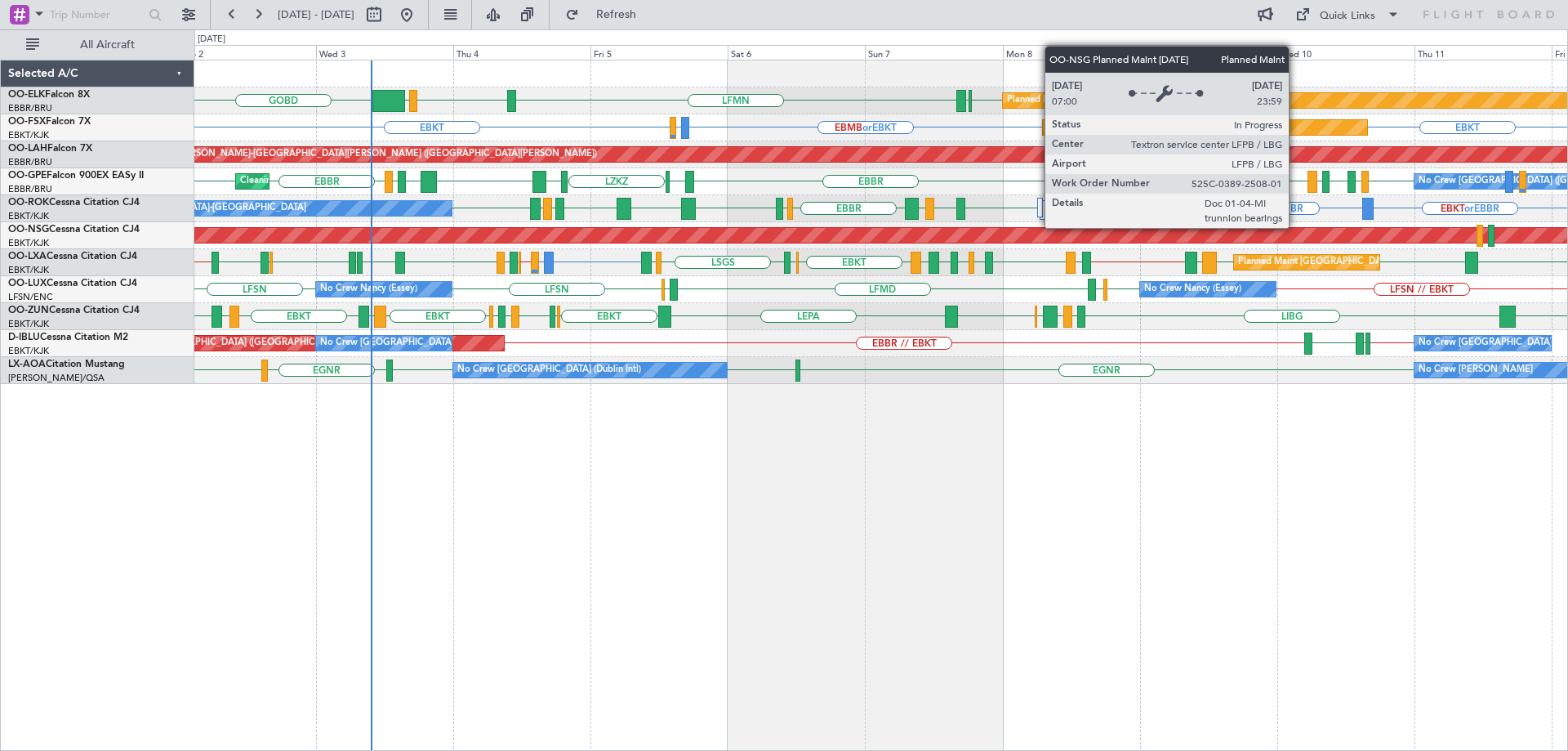
click at [1239, 250] on div "Planned Maint Kortrijk-[GEOGRAPHIC_DATA] EBKT [GEOGRAPHIC_DATA] LFMN [GEOGRAPHI…" at bounding box center [881, 222] width 1373 height 323
